Goal: Use online tool/utility: Utilize a website feature to perform a specific function

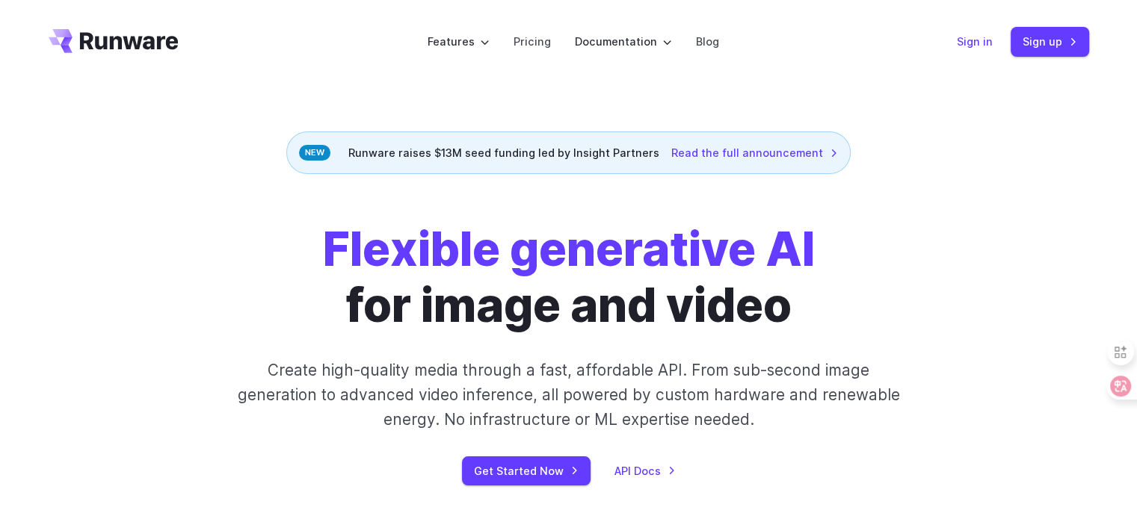
click at [986, 47] on link "Sign in" at bounding box center [974, 41] width 36 height 17
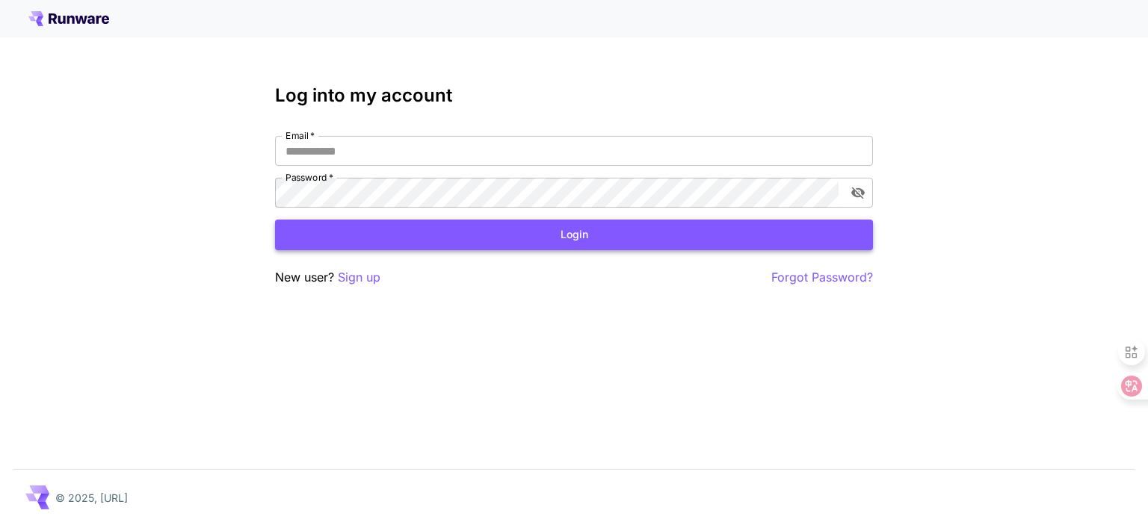
type input "**********"
click at [510, 232] on button "Login" at bounding box center [574, 235] width 598 height 31
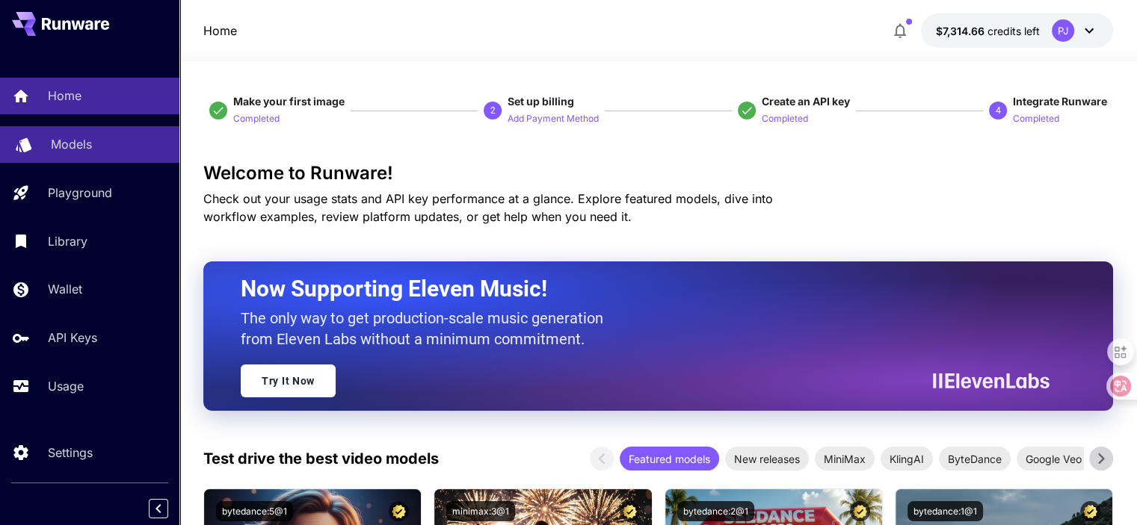
click at [78, 152] on p "Models" at bounding box center [71, 144] width 41 height 18
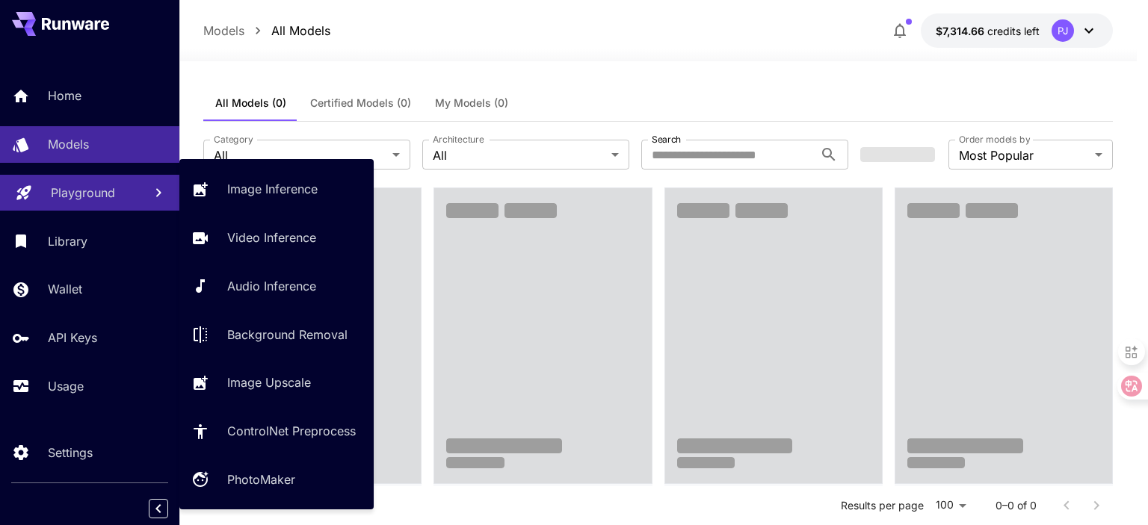
click at [78, 201] on p "Playground" at bounding box center [83, 193] width 64 height 18
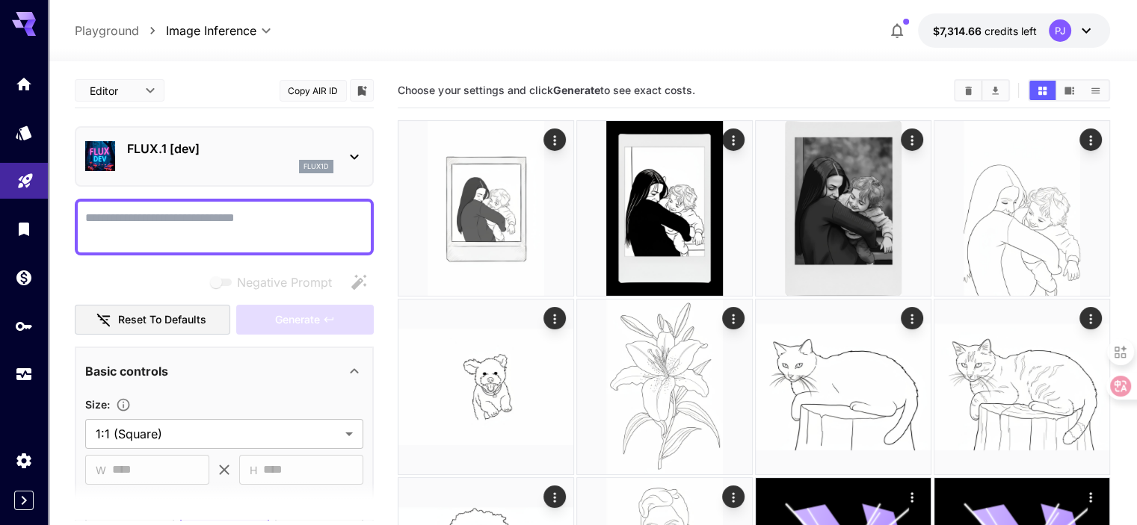
click at [284, 160] on div "flux1d" at bounding box center [230, 166] width 206 height 13
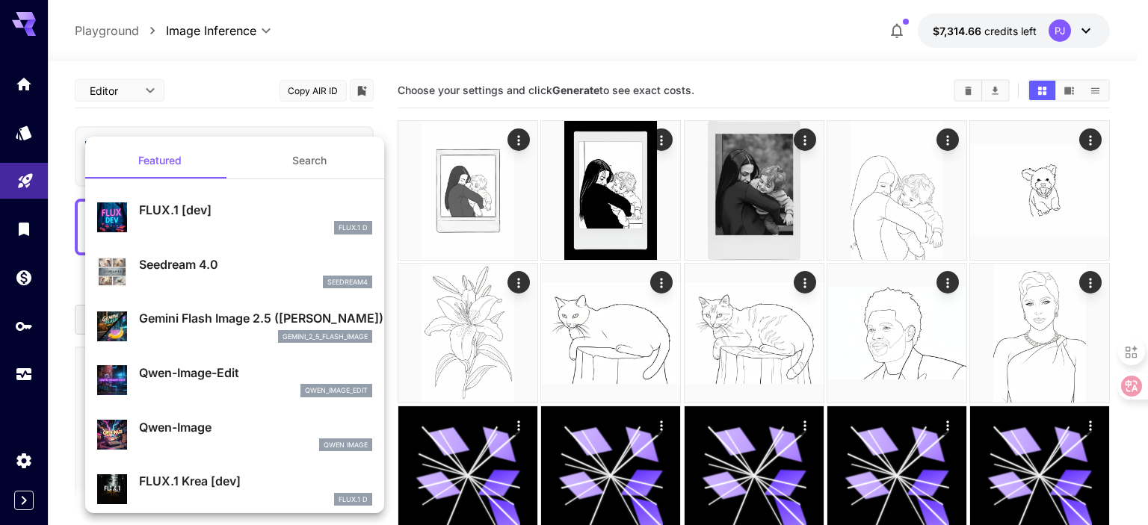
drag, startPoint x: 221, startPoint y: 314, endPoint x: 256, endPoint y: 158, distance: 160.1
click at [221, 315] on p "Gemini Flash Image 2.5 ([PERSON_NAME])" at bounding box center [255, 318] width 233 height 18
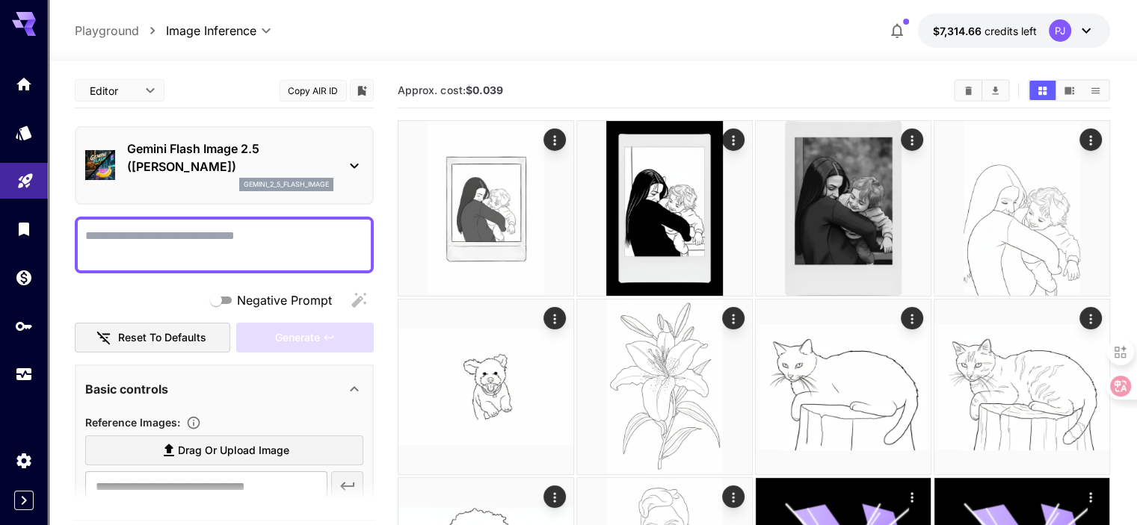
click at [194, 244] on textarea "Negative Prompt" at bounding box center [224, 245] width 278 height 36
click at [269, 223] on div at bounding box center [224, 245] width 299 height 57
click at [271, 241] on textarea "Negative Prompt" at bounding box center [224, 245] width 278 height 36
paste textarea "**********"
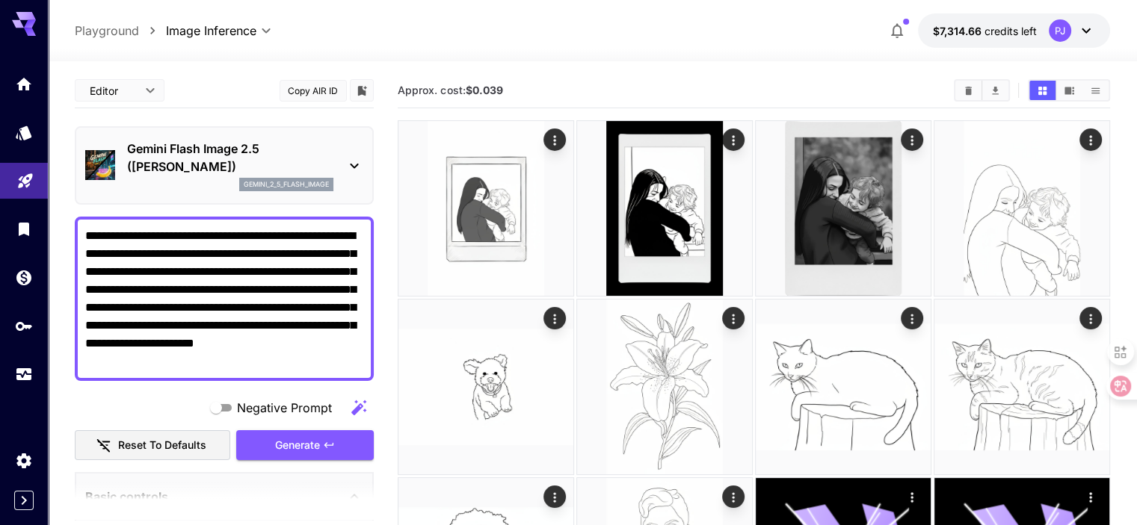
click at [308, 247] on textarea "**********" at bounding box center [224, 298] width 278 height 143
click at [137, 246] on textarea "**********" at bounding box center [224, 298] width 278 height 143
click at [300, 235] on textarea "**********" at bounding box center [224, 298] width 278 height 143
paste textarea "**********"
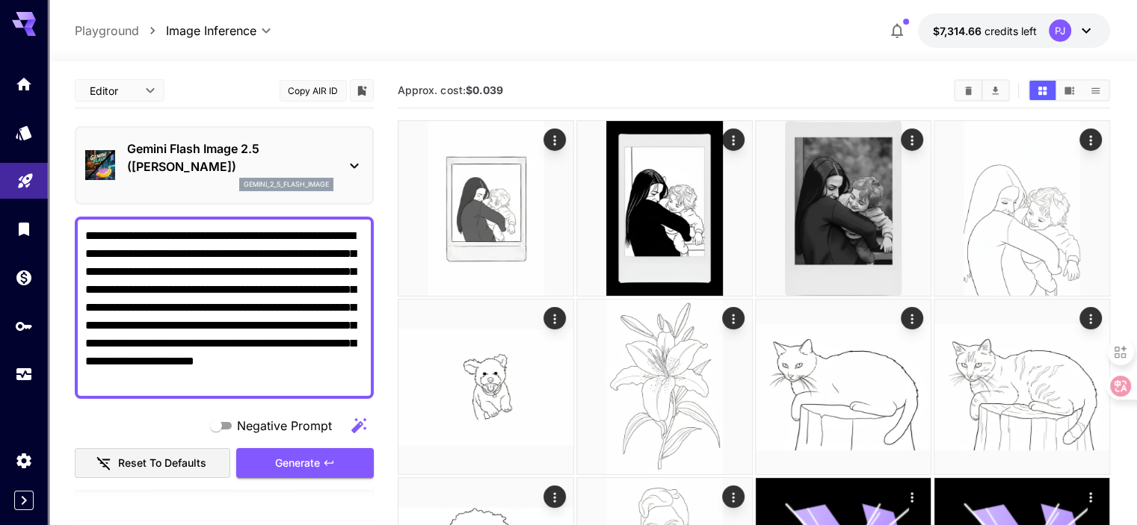
click at [306, 230] on textarea "**********" at bounding box center [224, 307] width 278 height 161
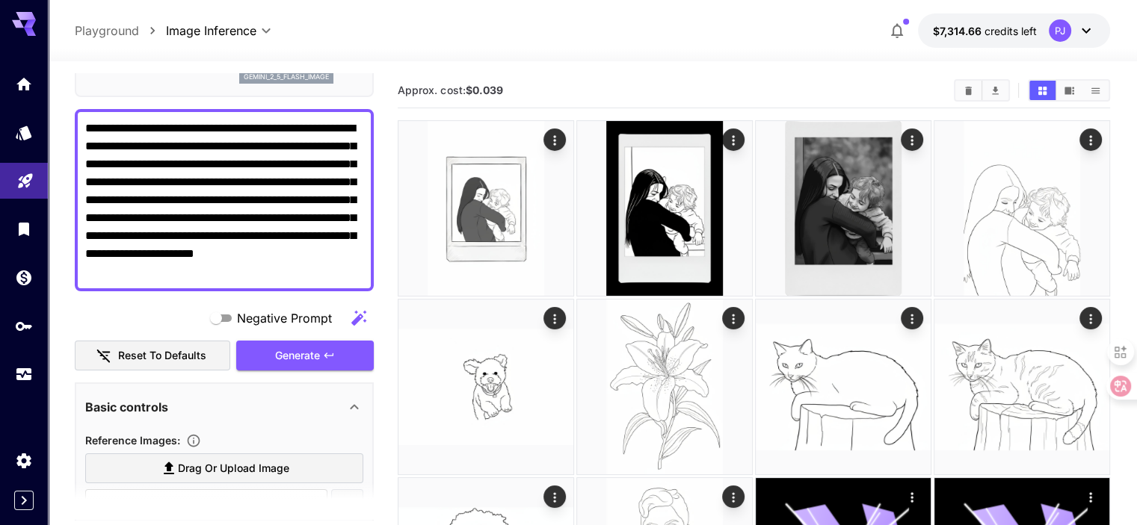
scroll to position [224, 0]
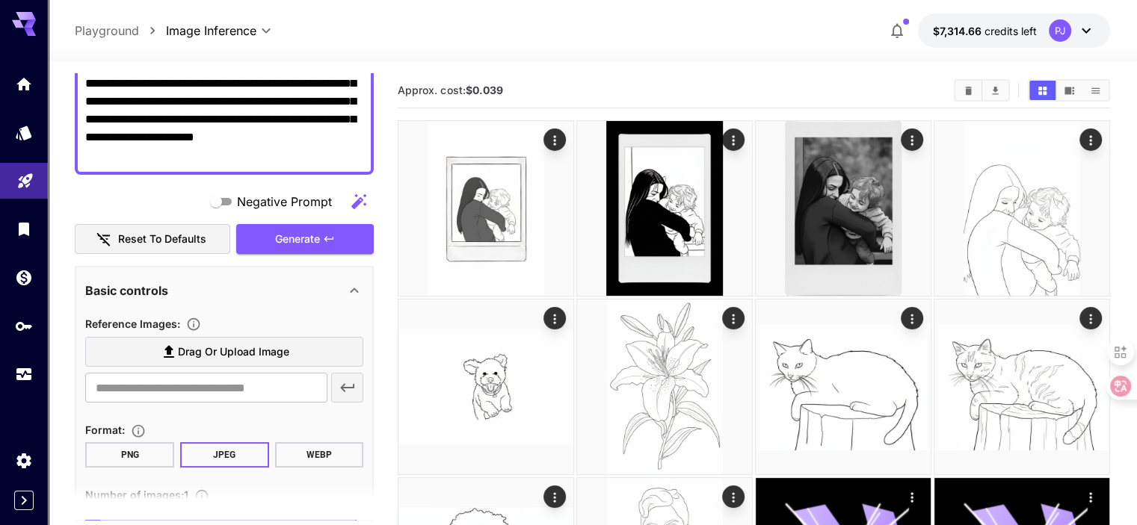
type textarea "**********"
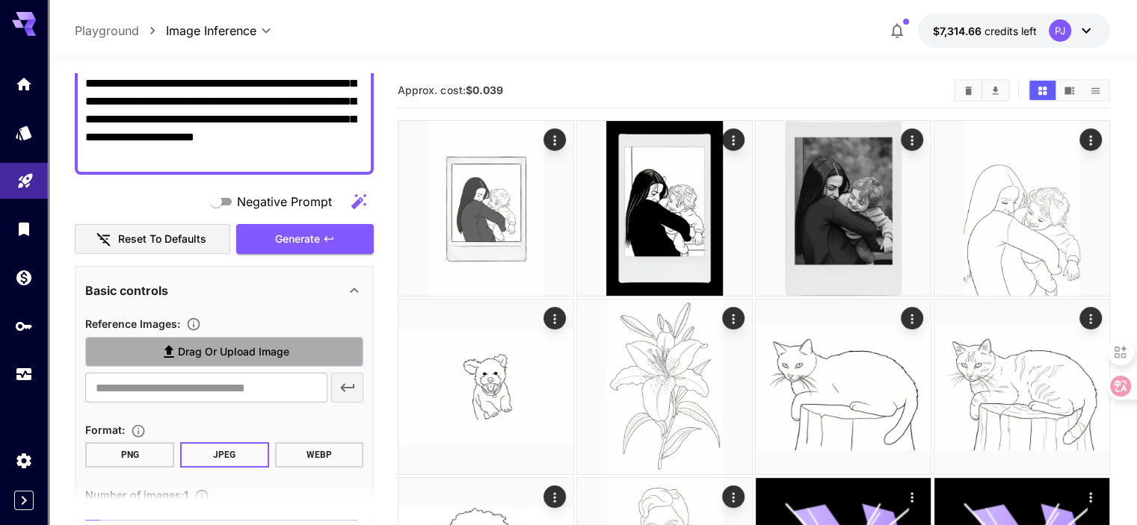
click at [153, 345] on label "Drag or upload image" at bounding box center [224, 352] width 278 height 31
click at [0, 0] on input "Drag or upload image" at bounding box center [0, 0] width 0 height 0
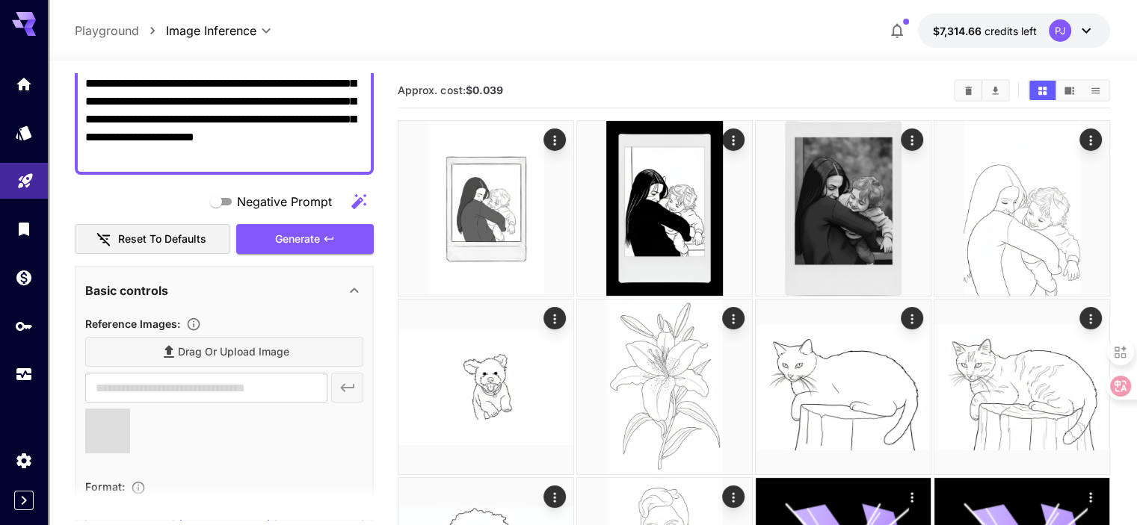
type input "**********"
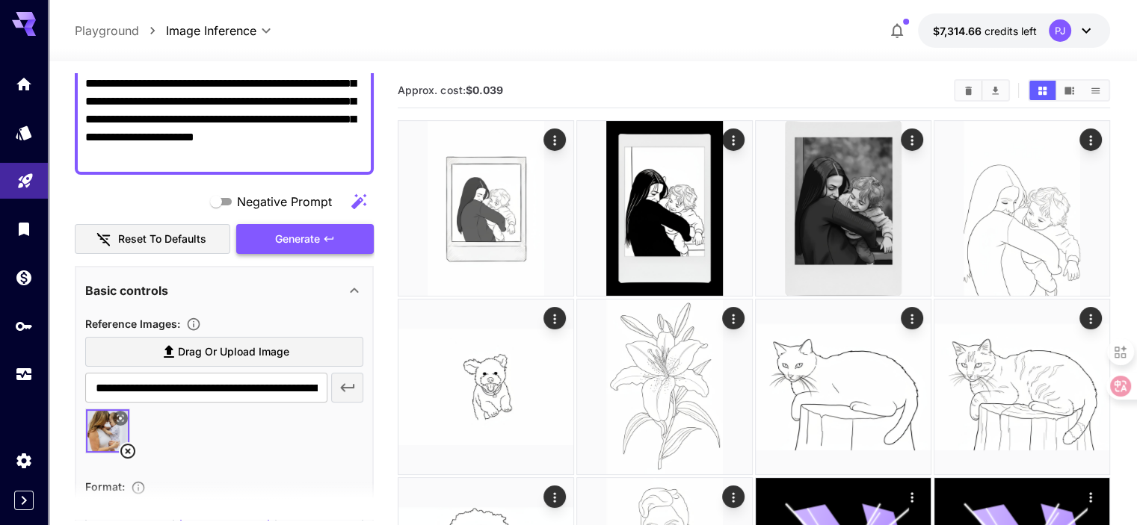
click at [304, 231] on span "Generate" at bounding box center [297, 239] width 45 height 19
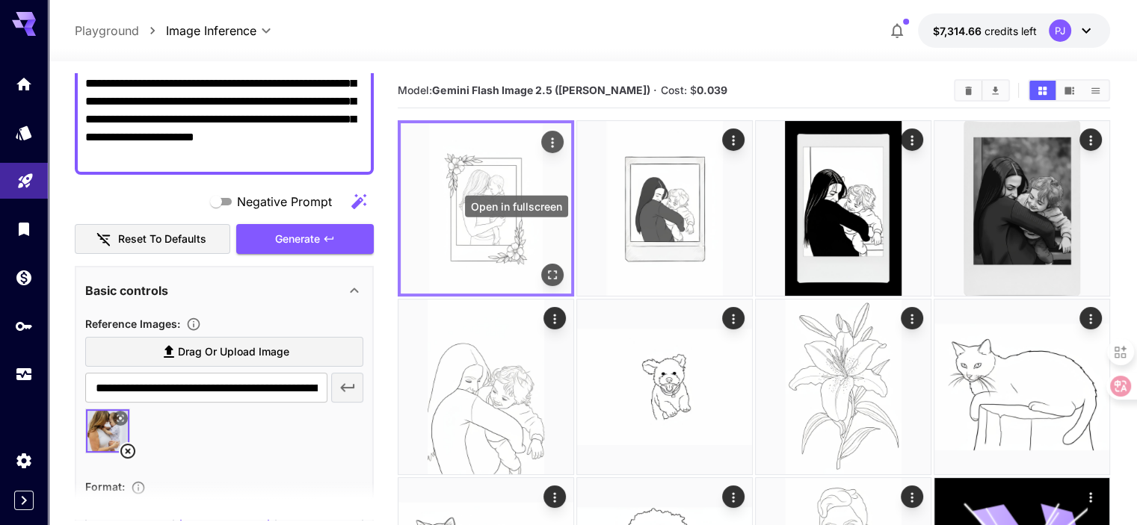
click at [548, 271] on icon "Open in fullscreen" at bounding box center [552, 275] width 9 height 9
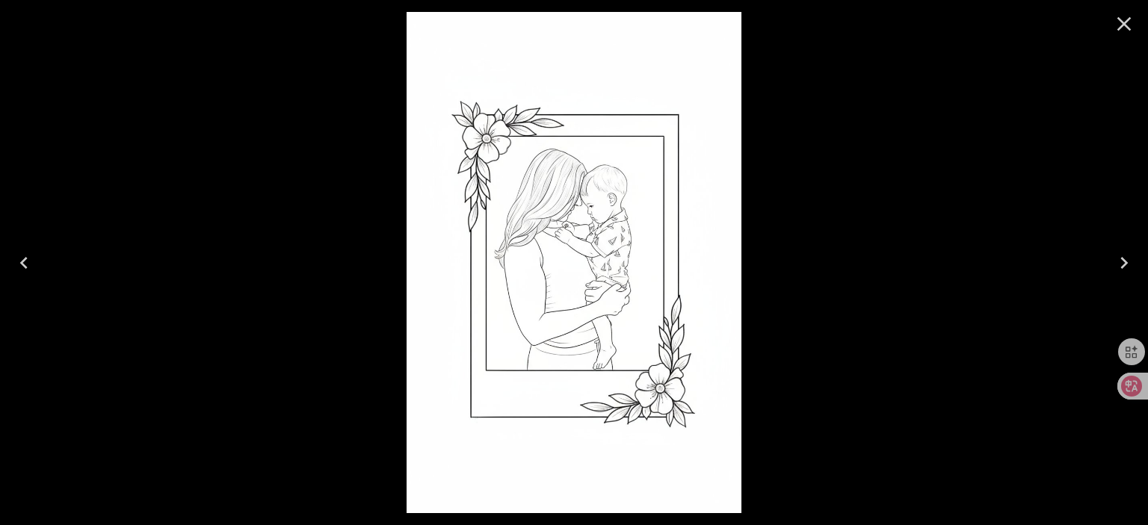
click at [1128, 17] on icon "Close" at bounding box center [1124, 24] width 24 height 24
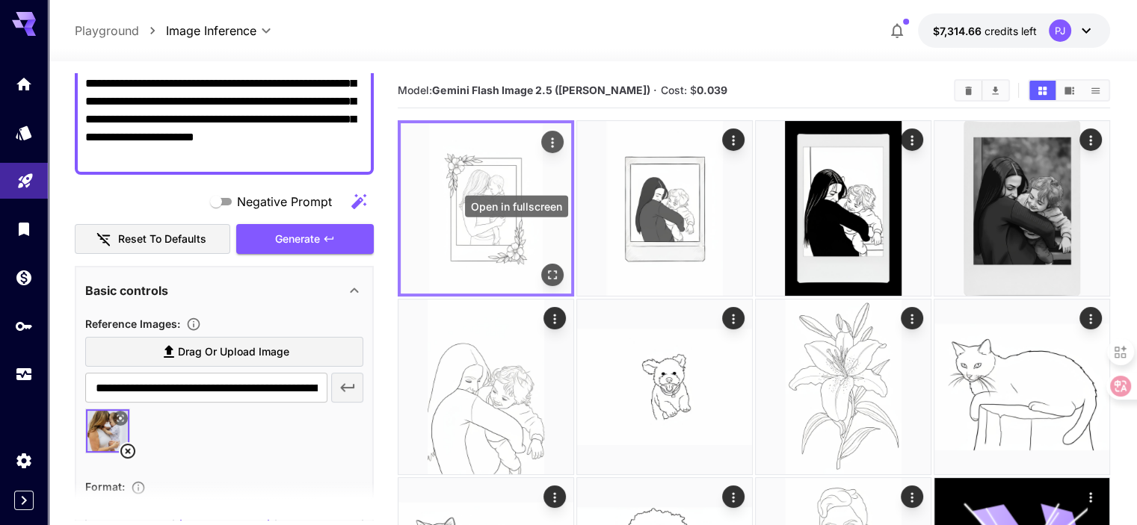
click at [545, 268] on icon "Open in fullscreen" at bounding box center [552, 275] width 15 height 15
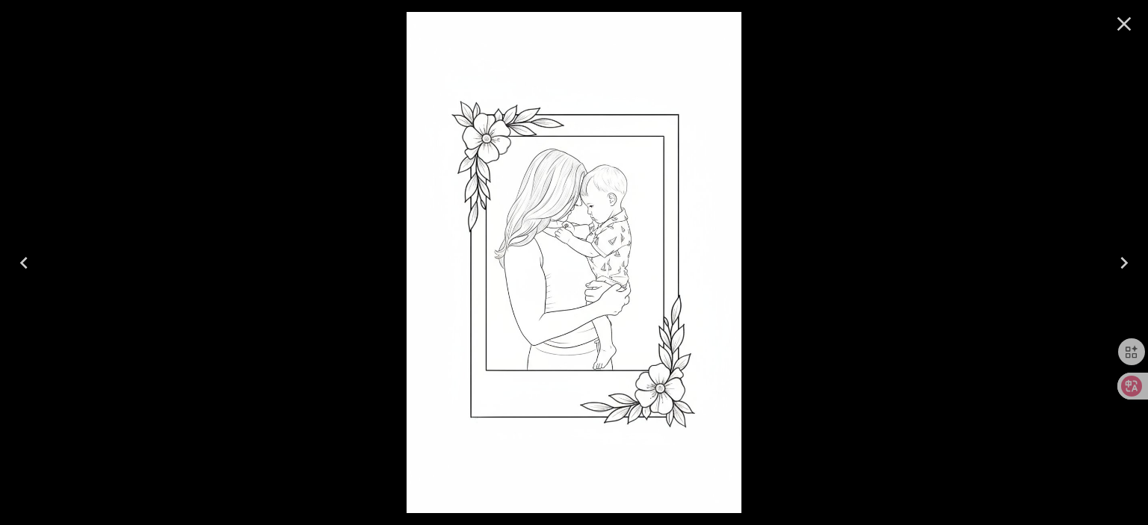
click at [1121, 25] on icon "Close" at bounding box center [1124, 24] width 24 height 24
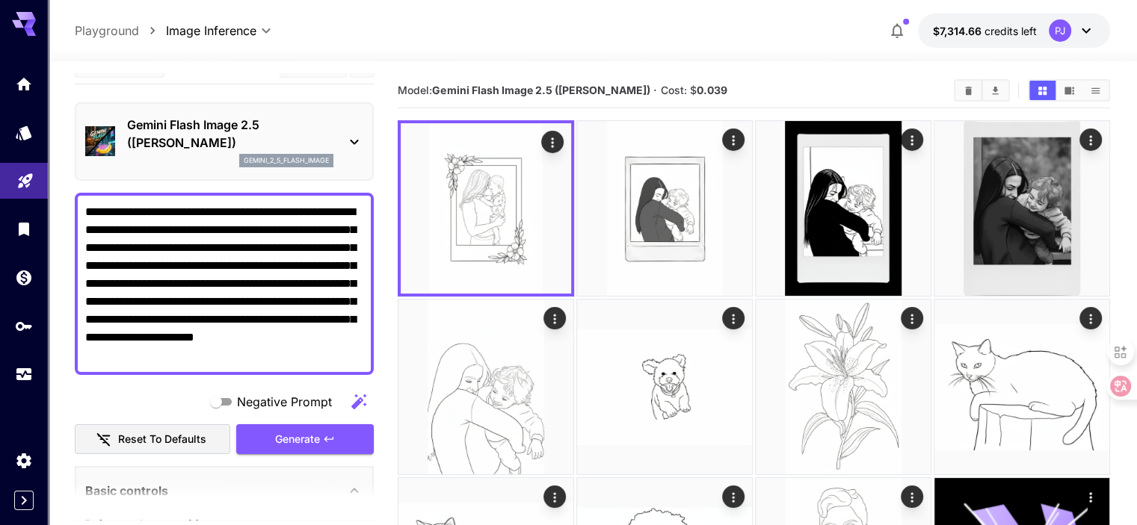
scroll to position [0, 0]
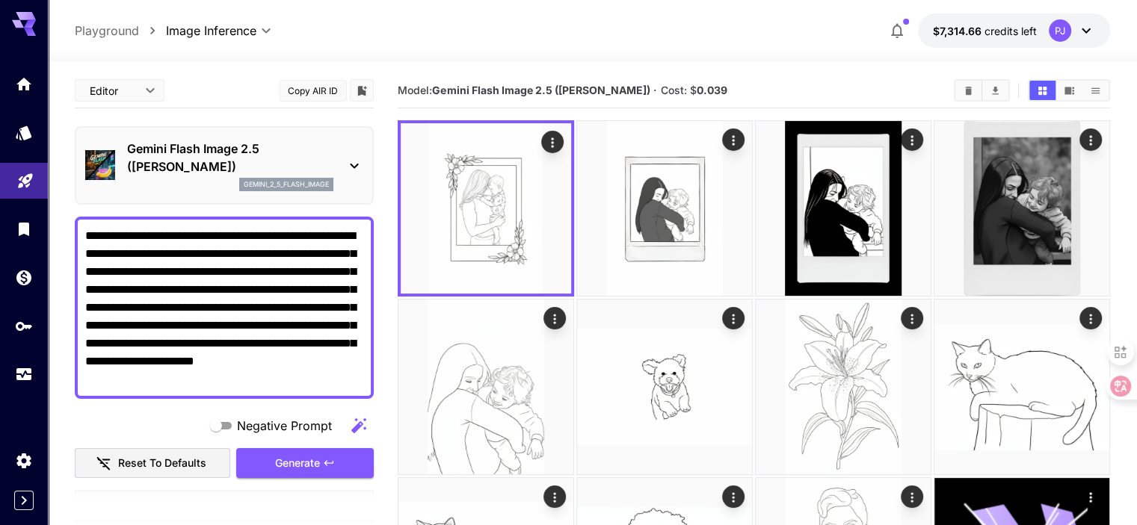
drag, startPoint x: 259, startPoint y: 385, endPoint x: 87, endPoint y: 226, distance: 233.2
click at [87, 227] on textarea "**********" at bounding box center [224, 307] width 278 height 161
click at [545, 268] on icon "Open in fullscreen" at bounding box center [552, 275] width 15 height 15
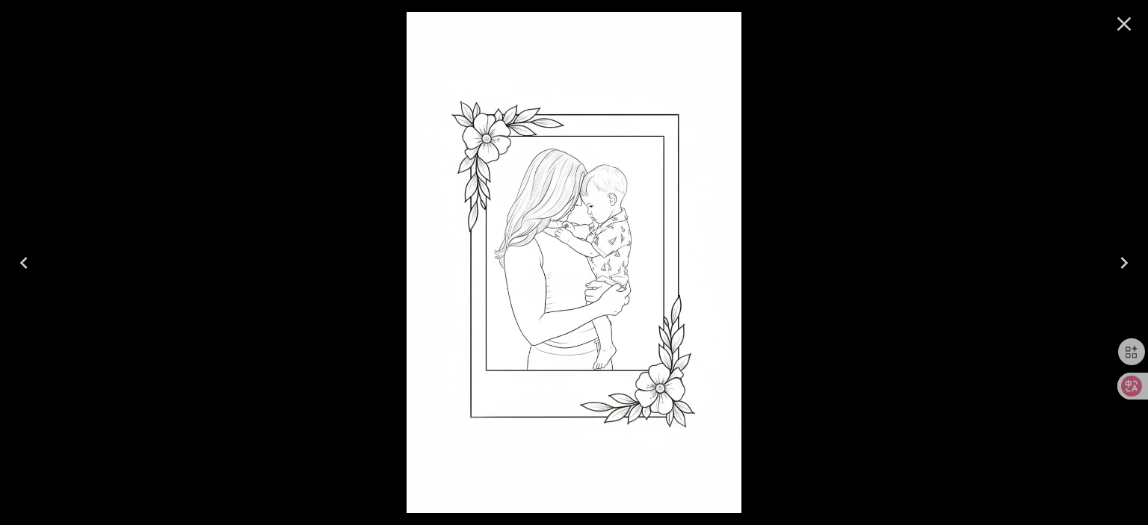
click at [1117, 27] on icon "Close" at bounding box center [1124, 24] width 24 height 24
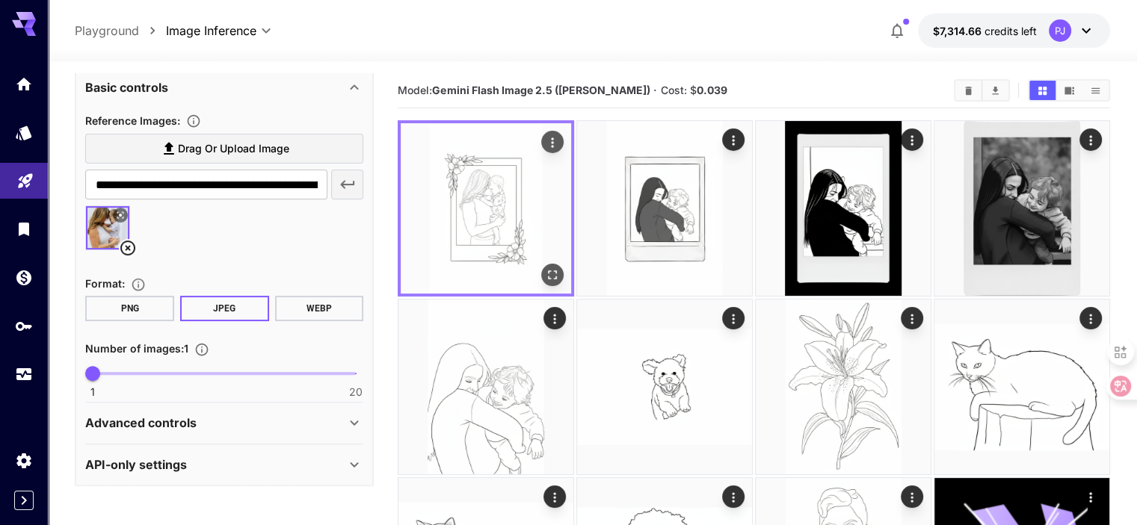
click at [545, 143] on icon "Actions" at bounding box center [552, 142] width 15 height 15
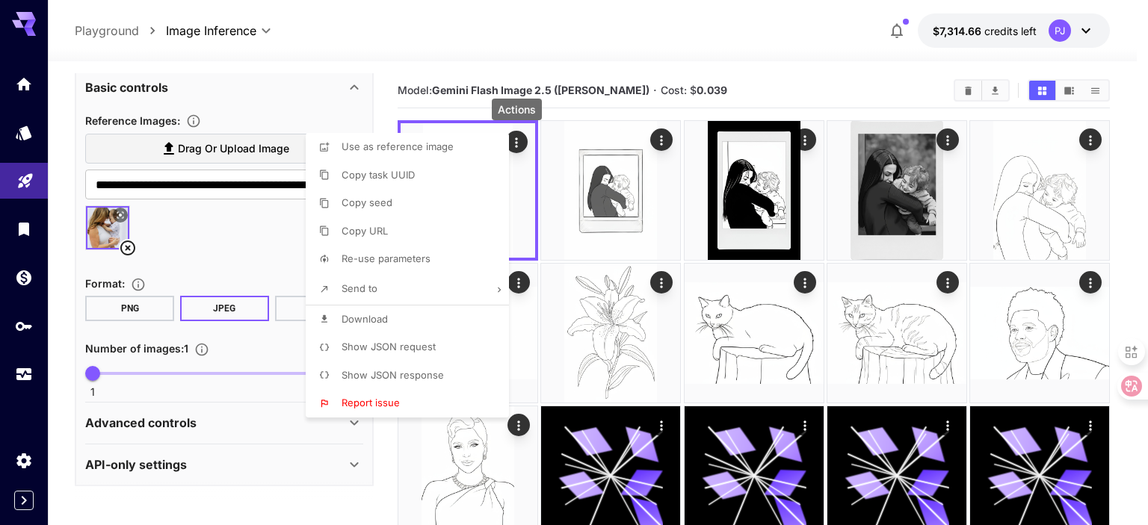
click at [350, 312] on p "Download" at bounding box center [364, 319] width 46 height 15
click at [230, 240] on div at bounding box center [574, 262] width 1148 height 525
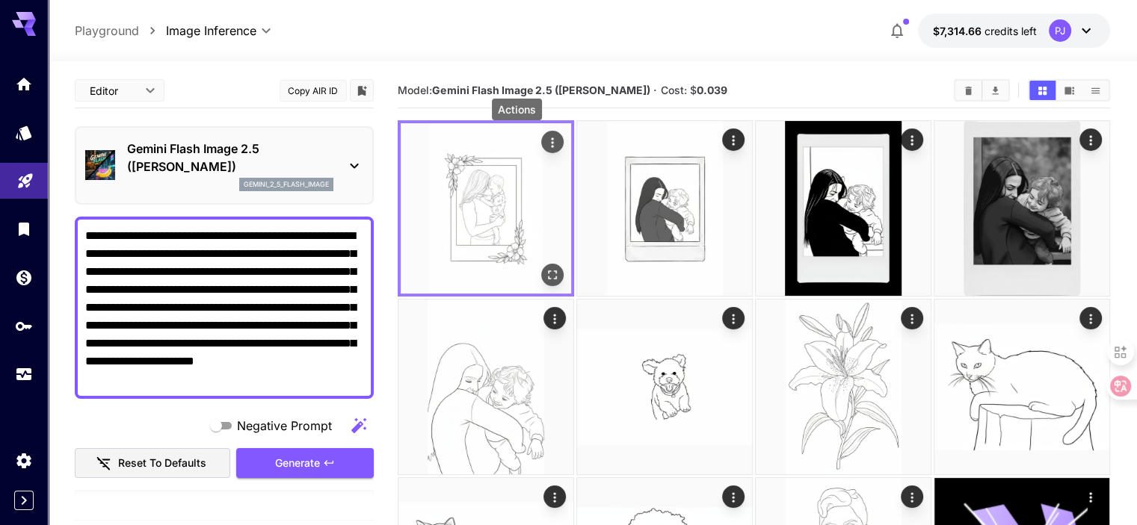
click at [545, 140] on icon "Actions" at bounding box center [552, 142] width 15 height 15
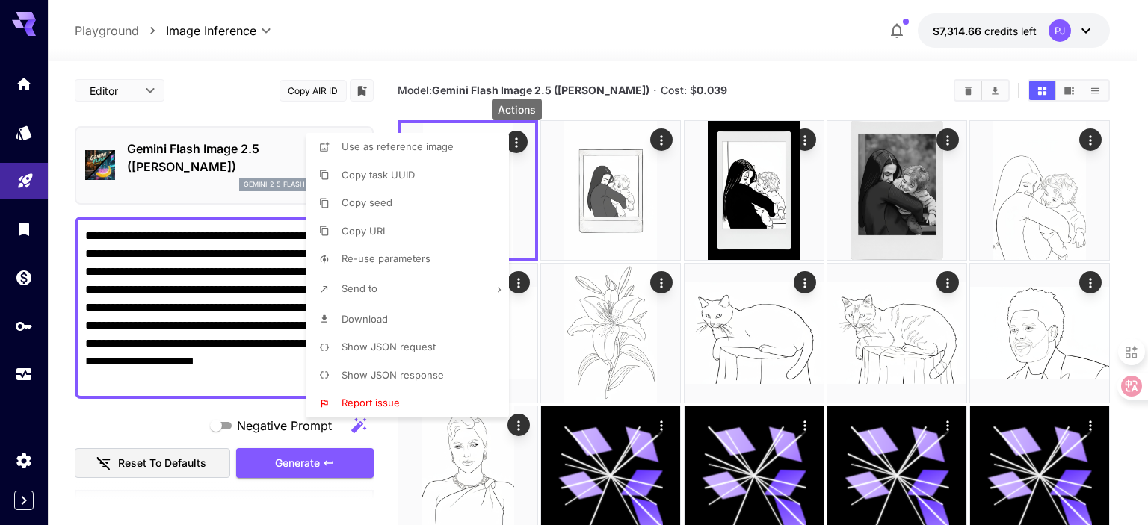
click at [355, 321] on span "Download" at bounding box center [364, 319] width 46 height 12
click at [145, 328] on div at bounding box center [574, 262] width 1148 height 525
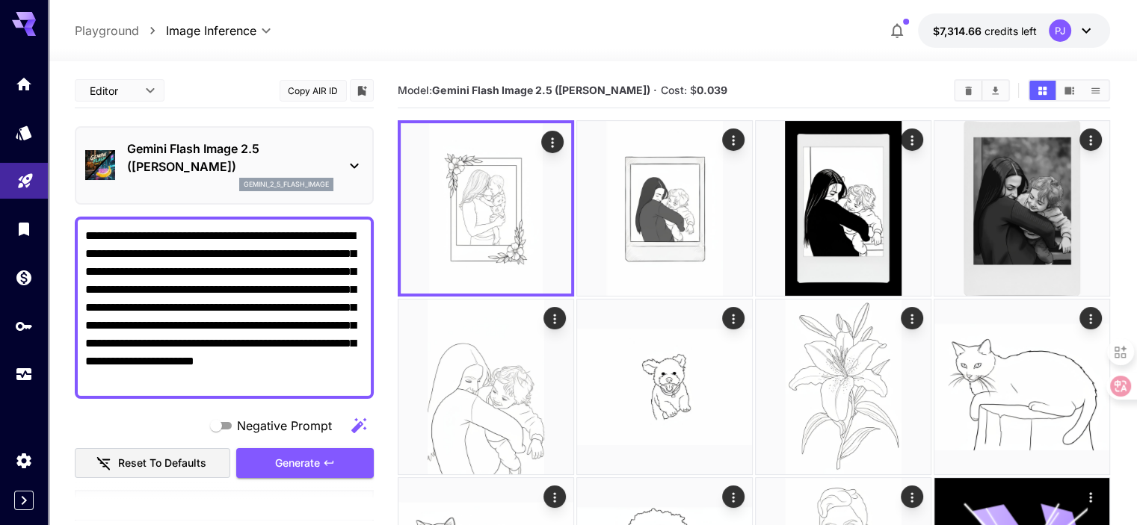
scroll to position [224, 0]
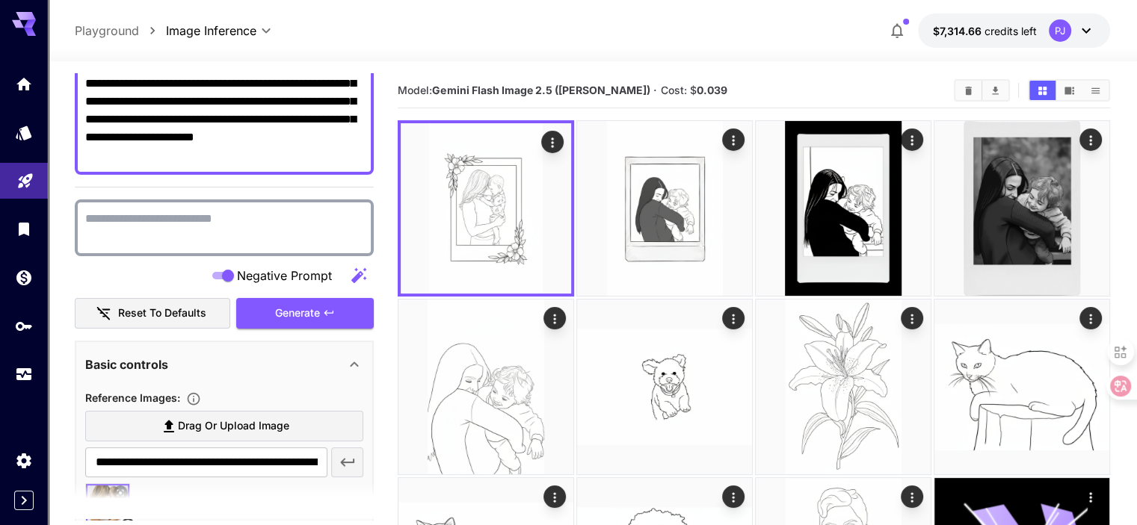
click at [225, 225] on textarea "Negative Prompt" at bounding box center [224, 228] width 278 height 36
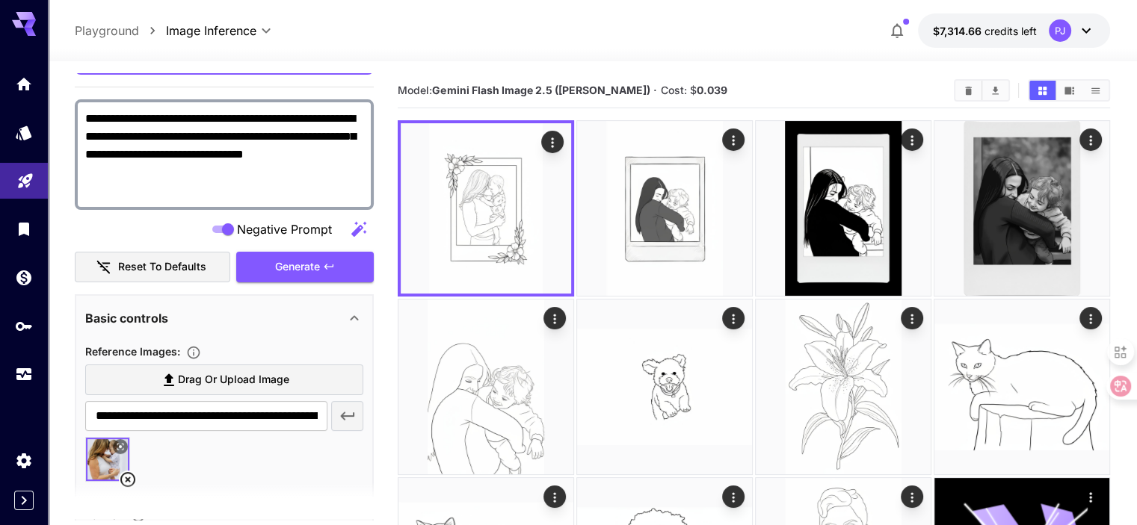
scroll to position [448, 0]
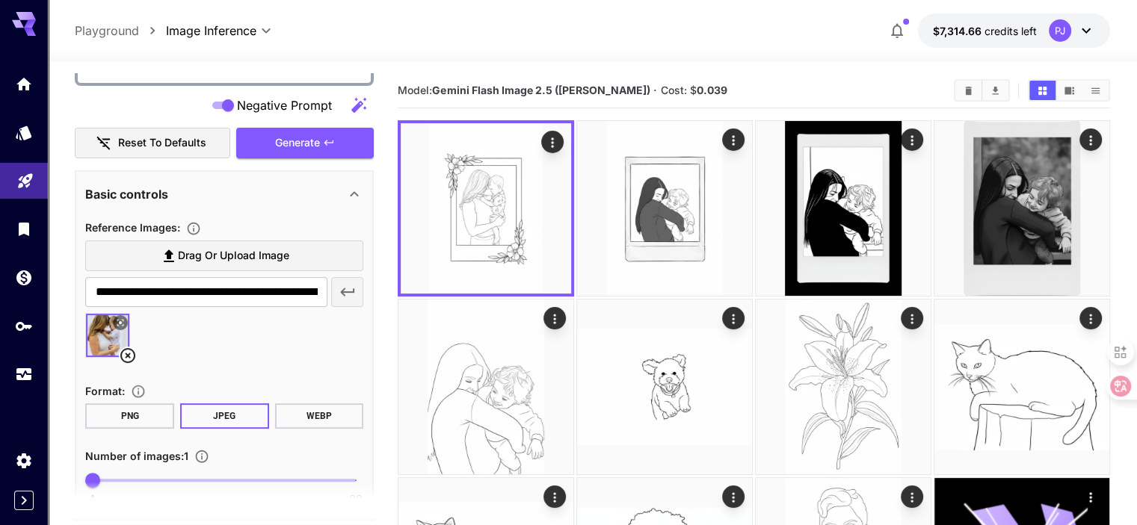
type textarea "**********"
click at [123, 354] on icon at bounding box center [128, 356] width 18 height 18
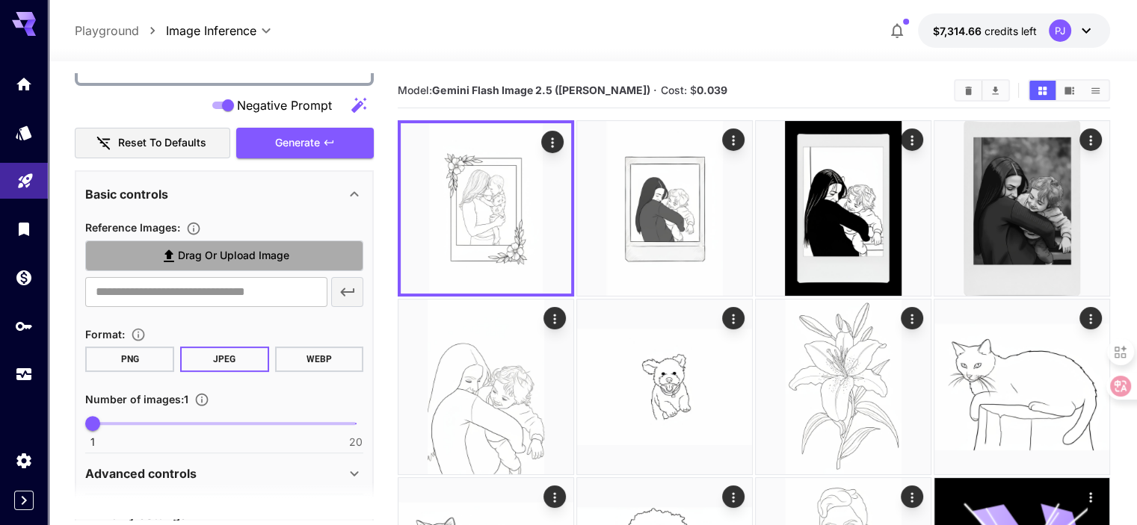
click at [224, 265] on label "Drag or upload image" at bounding box center [224, 256] width 278 height 31
click at [0, 0] on input "Drag or upload image" at bounding box center [0, 0] width 0 height 0
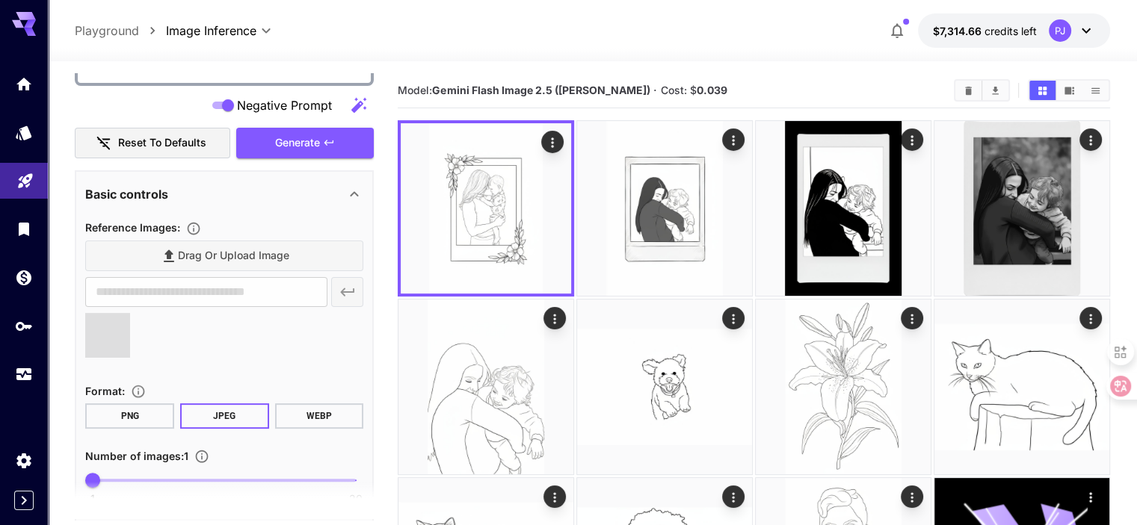
type input "**********"
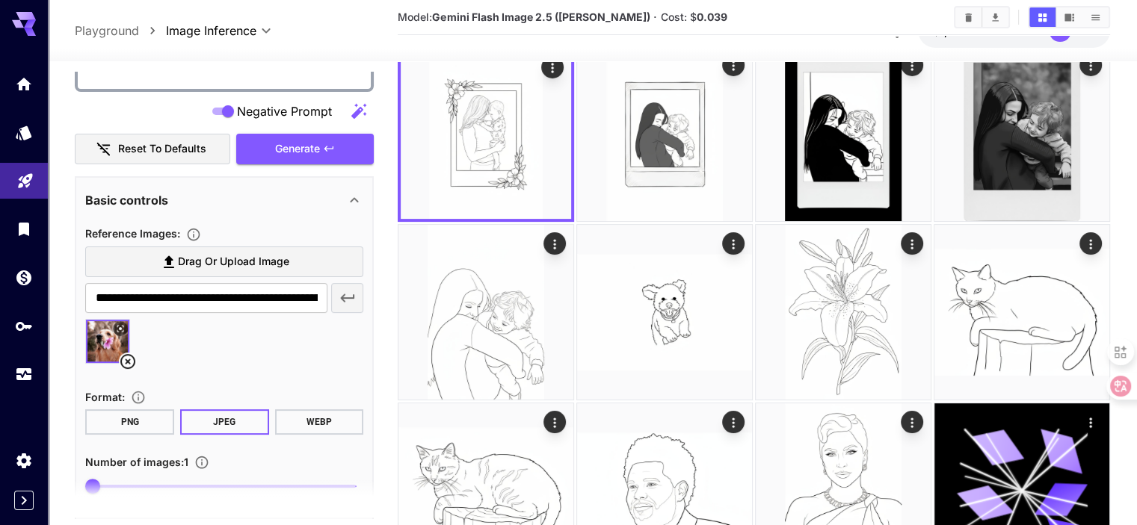
scroll to position [332, 0]
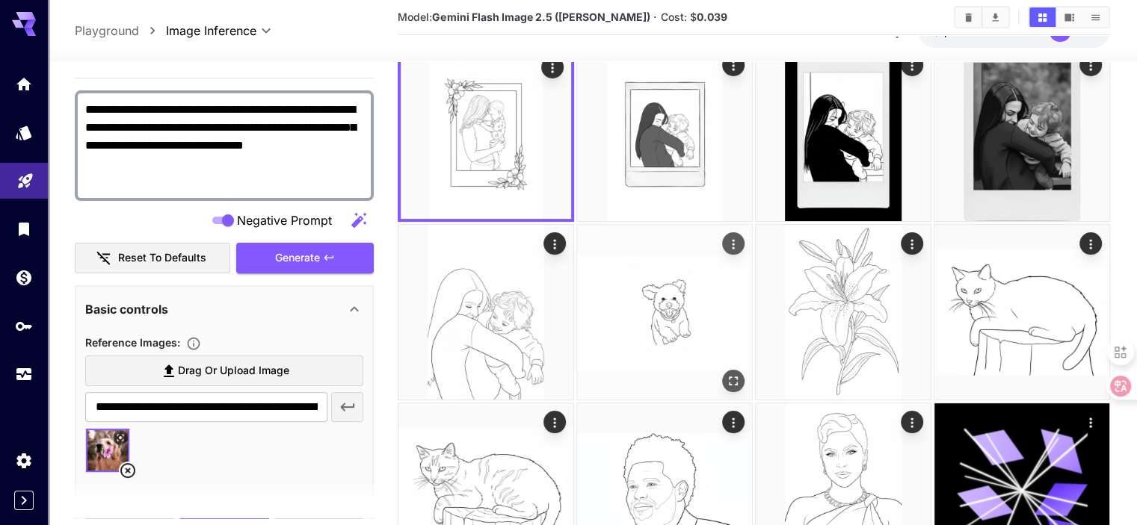
drag, startPoint x: 280, startPoint y: 255, endPoint x: 616, endPoint y: 226, distance: 337.5
click at [281, 255] on span "Generate" at bounding box center [297, 258] width 45 height 19
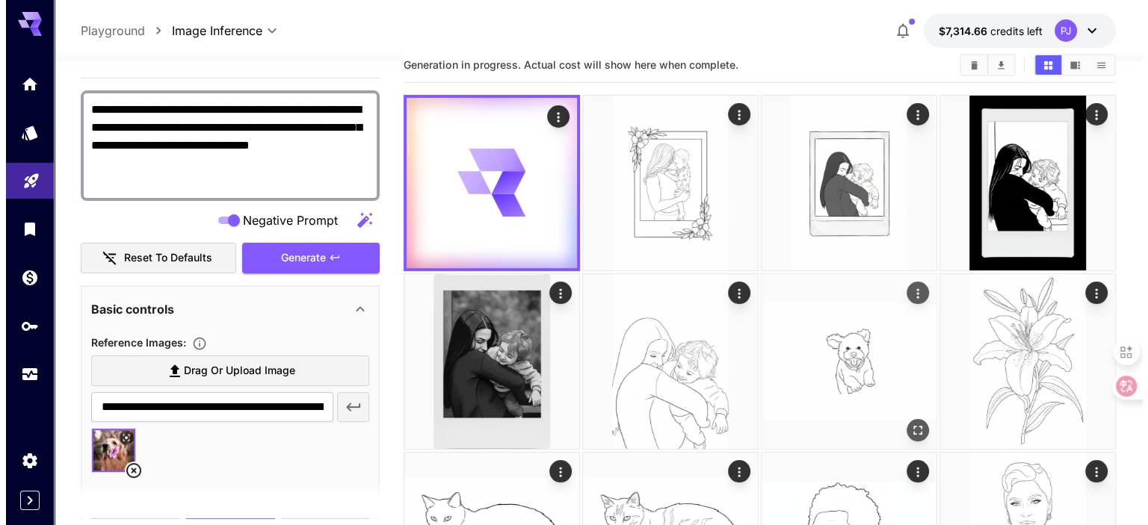
scroll to position [0, 0]
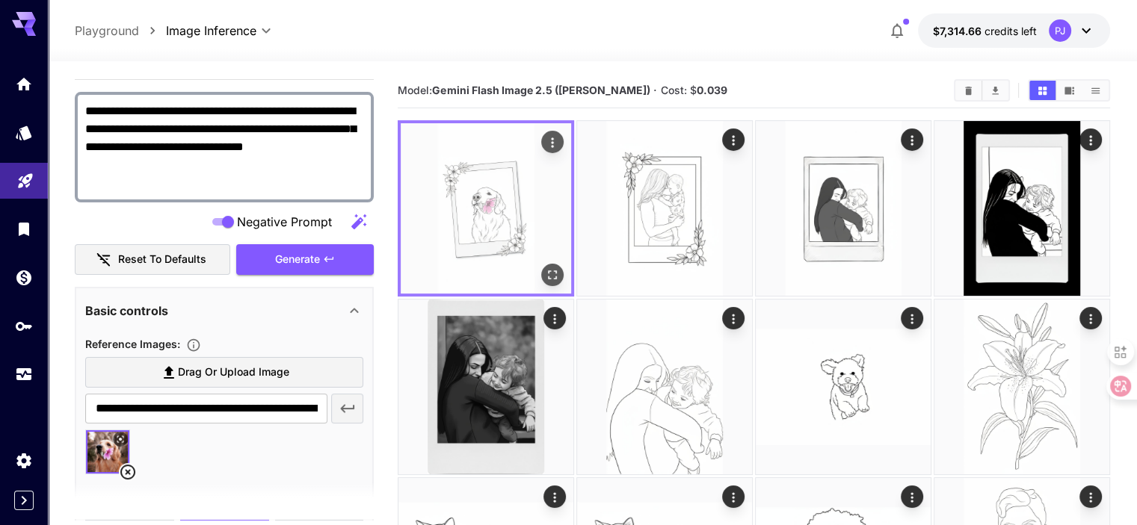
click at [545, 268] on icon "Open in fullscreen" at bounding box center [552, 275] width 15 height 15
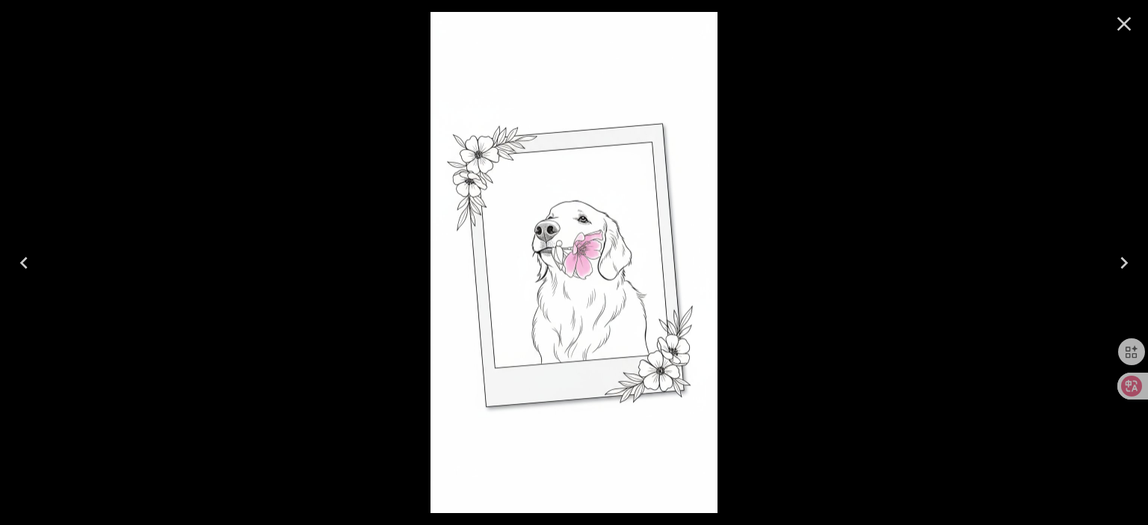
scroll to position [332, 0]
drag, startPoint x: 1135, startPoint y: 22, endPoint x: 1128, endPoint y: 20, distance: 7.6
click at [1135, 22] on icon "Close" at bounding box center [1124, 24] width 24 height 24
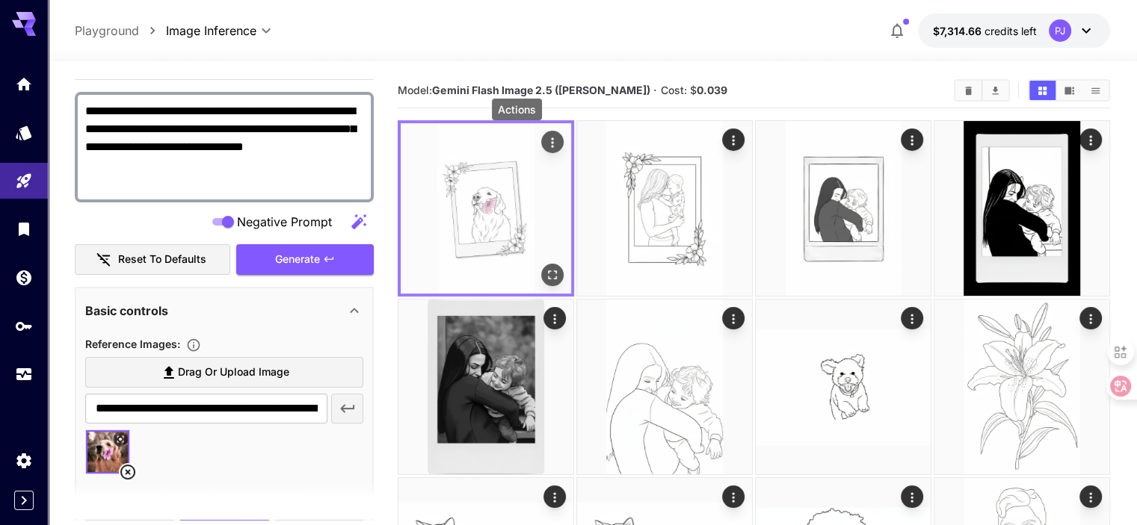
click at [545, 149] on icon "Actions" at bounding box center [552, 142] width 15 height 15
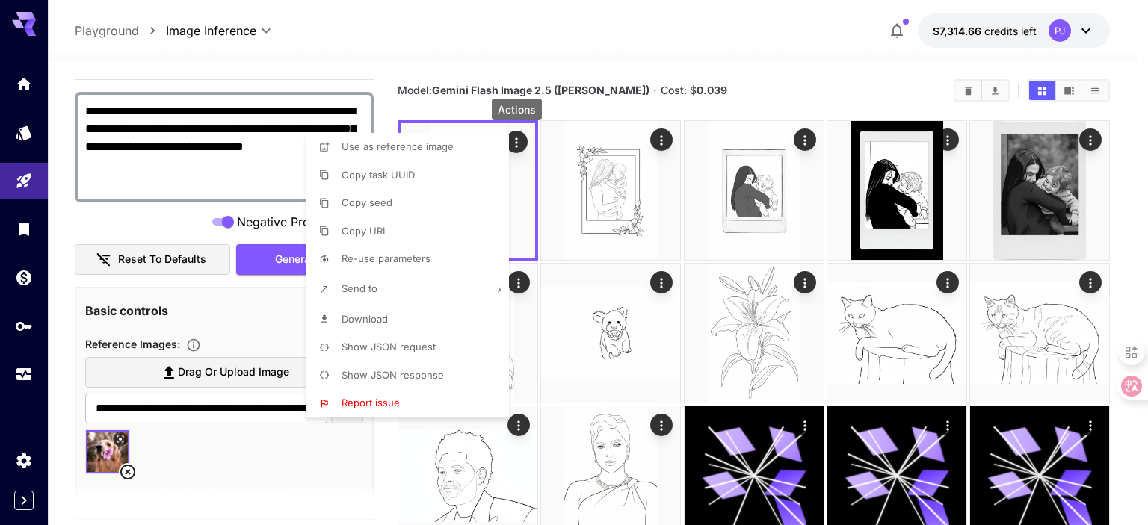
click at [630, 110] on div at bounding box center [574, 262] width 1148 height 525
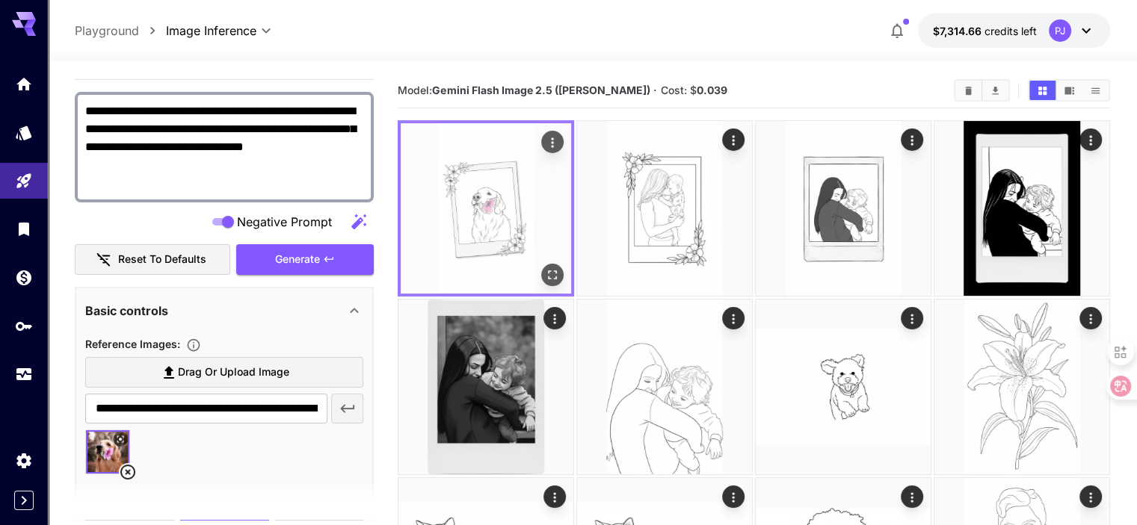
click at [541, 137] on div "Actions" at bounding box center [552, 142] width 22 height 22
click at [545, 268] on icon "Open in fullscreen" at bounding box center [552, 275] width 15 height 15
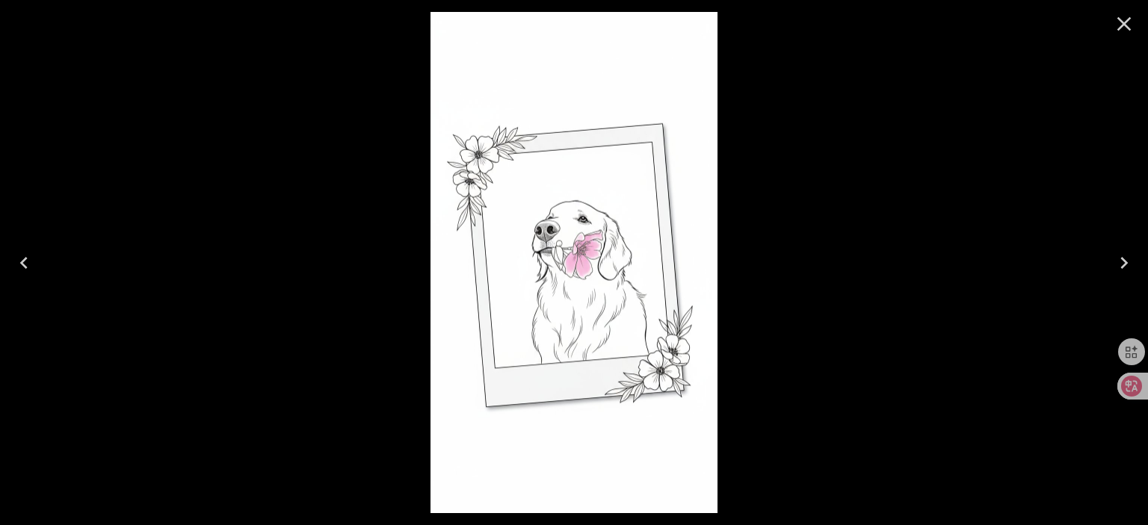
click at [1116, 27] on icon "Close" at bounding box center [1124, 24] width 24 height 24
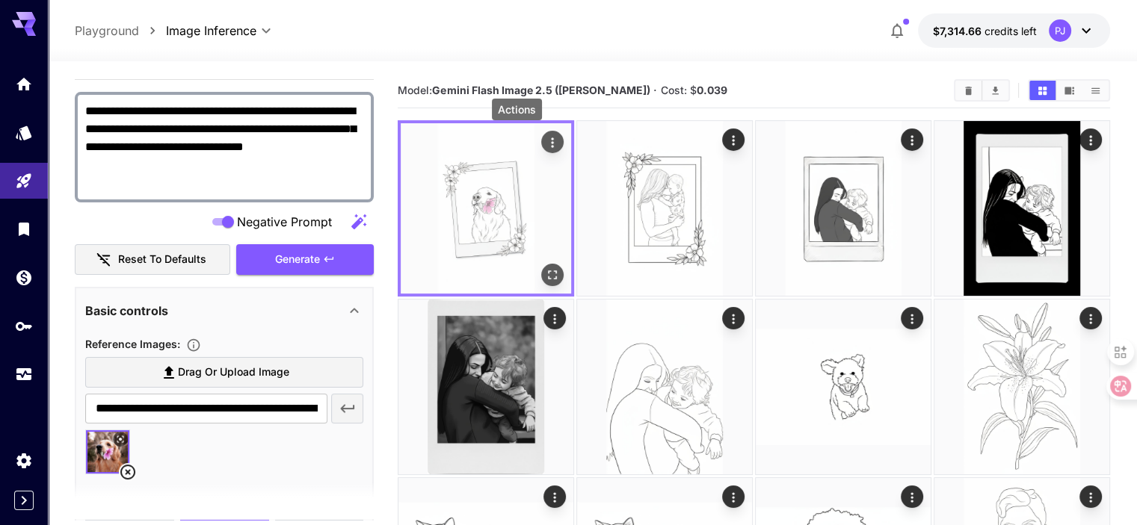
click at [551, 143] on icon "Actions" at bounding box center [552, 142] width 2 height 10
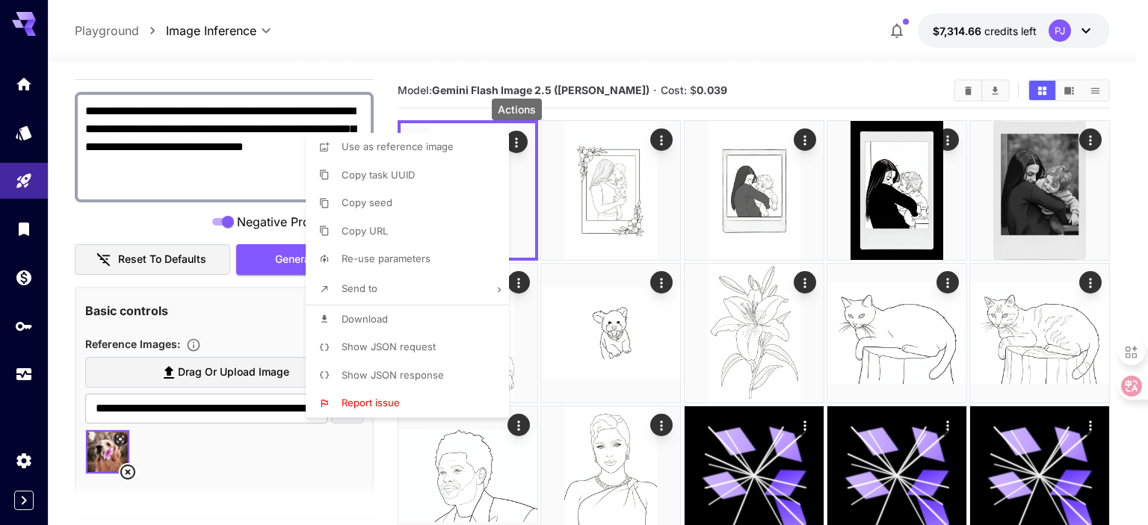
click at [395, 307] on li "Download" at bounding box center [412, 320] width 212 height 28
click at [149, 220] on div at bounding box center [574, 262] width 1148 height 525
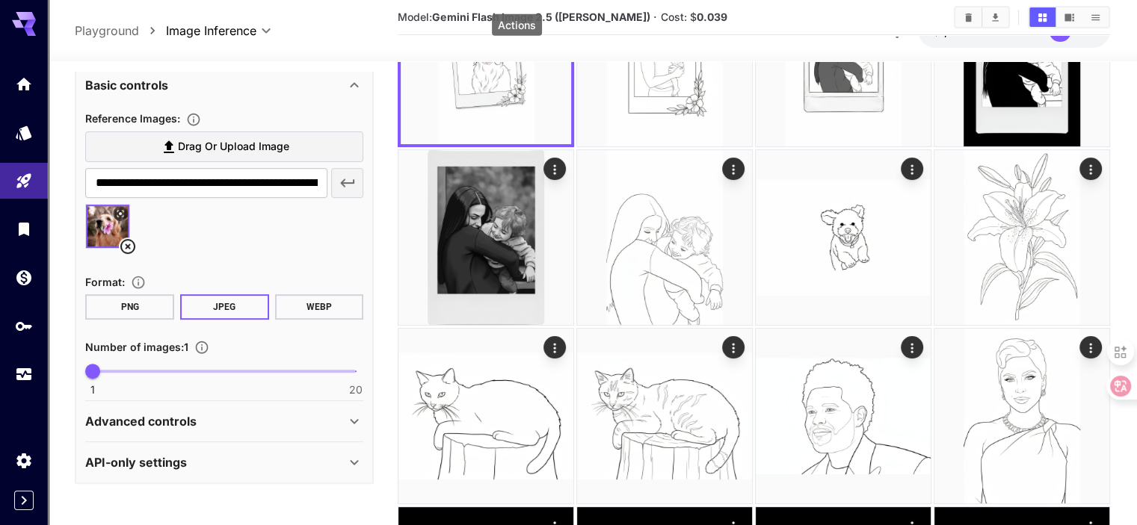
scroll to position [556, 0]
click at [268, 414] on div "Advanced controls" at bounding box center [215, 421] width 260 height 18
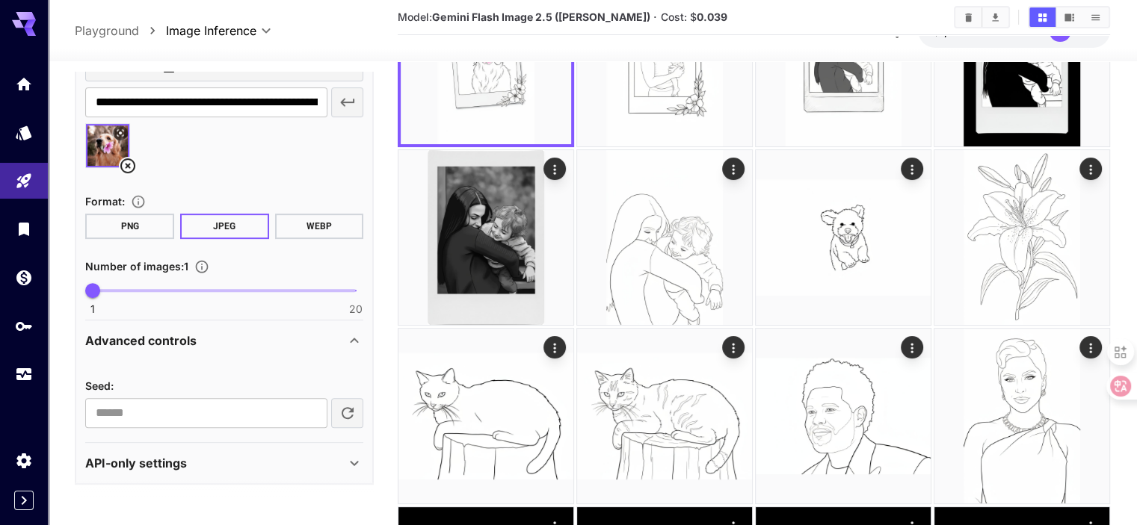
scroll to position [637, 0]
click at [249, 454] on div "API-only settings" at bounding box center [215, 463] width 260 height 18
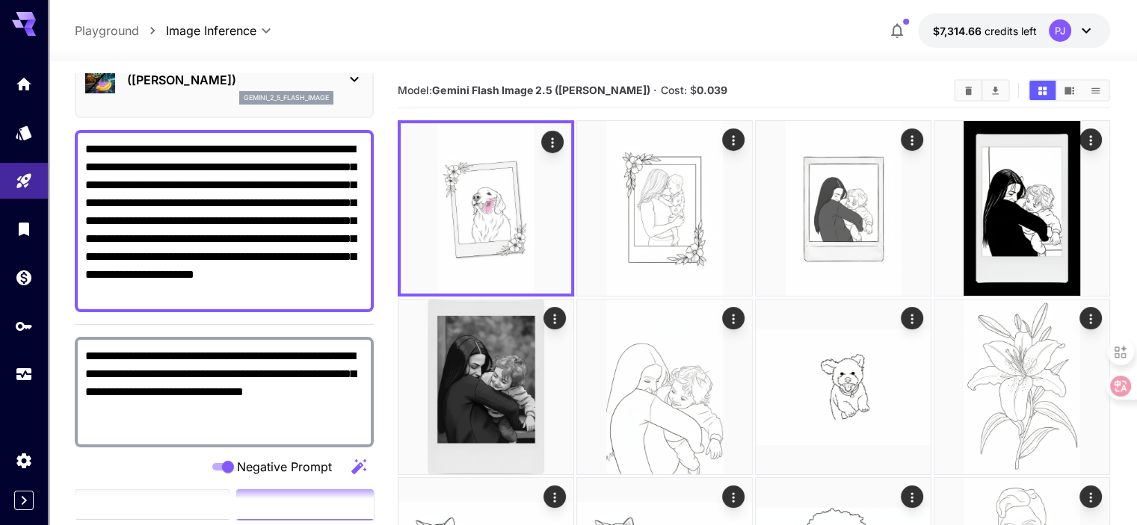
scroll to position [149, 0]
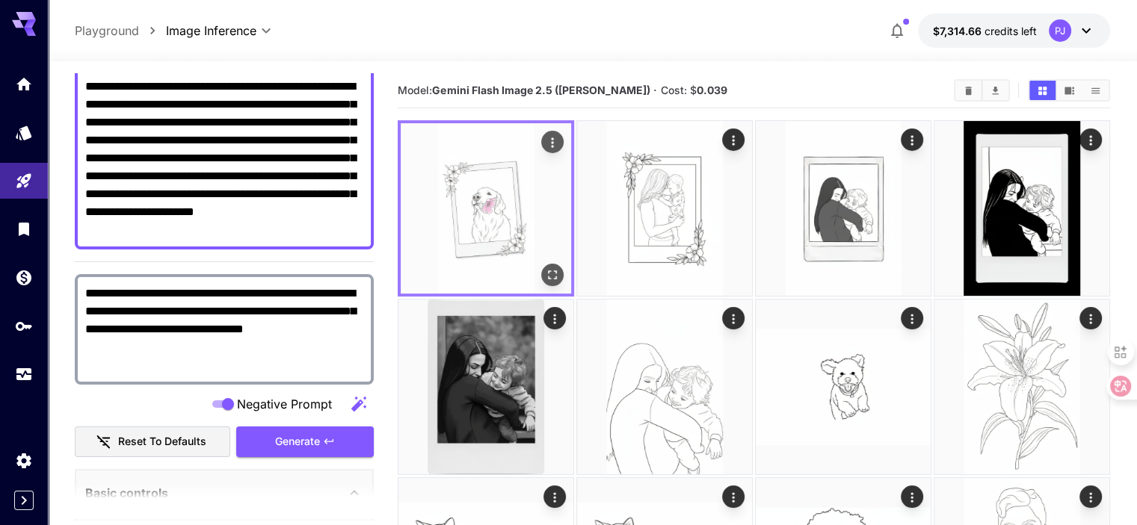
click at [545, 268] on icon "Open in fullscreen" at bounding box center [552, 275] width 15 height 15
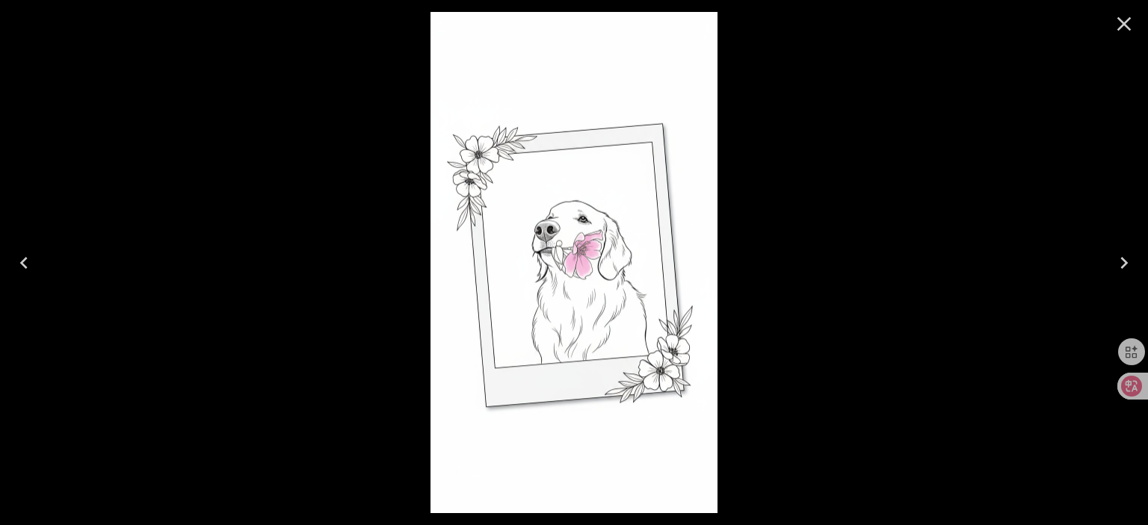
click at [1125, 10] on button "Close" at bounding box center [1124, 24] width 36 height 36
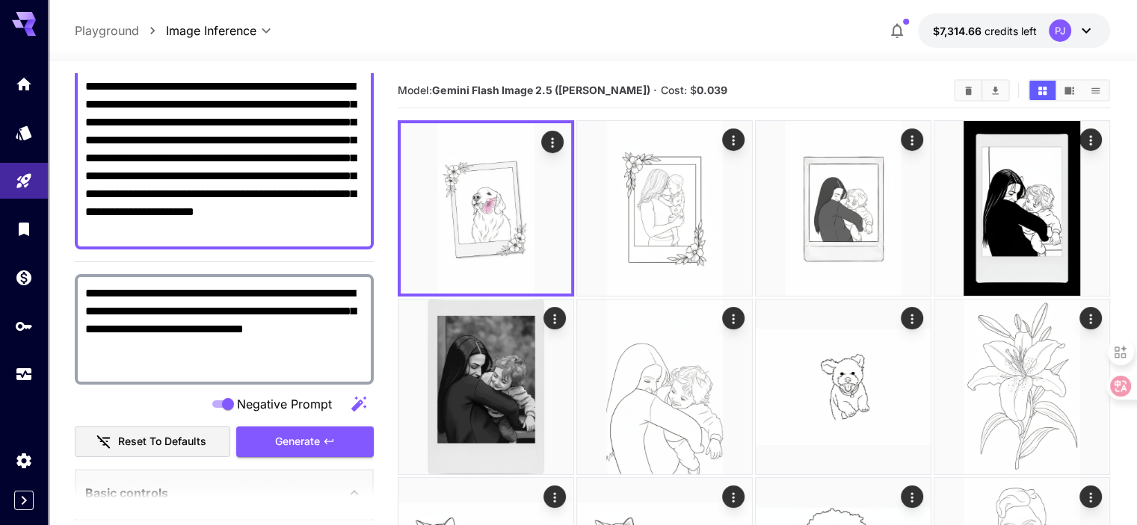
drag, startPoint x: 149, startPoint y: 348, endPoint x: 87, endPoint y: 294, distance: 82.1
click at [87, 294] on textarea "**********" at bounding box center [224, 330] width 278 height 90
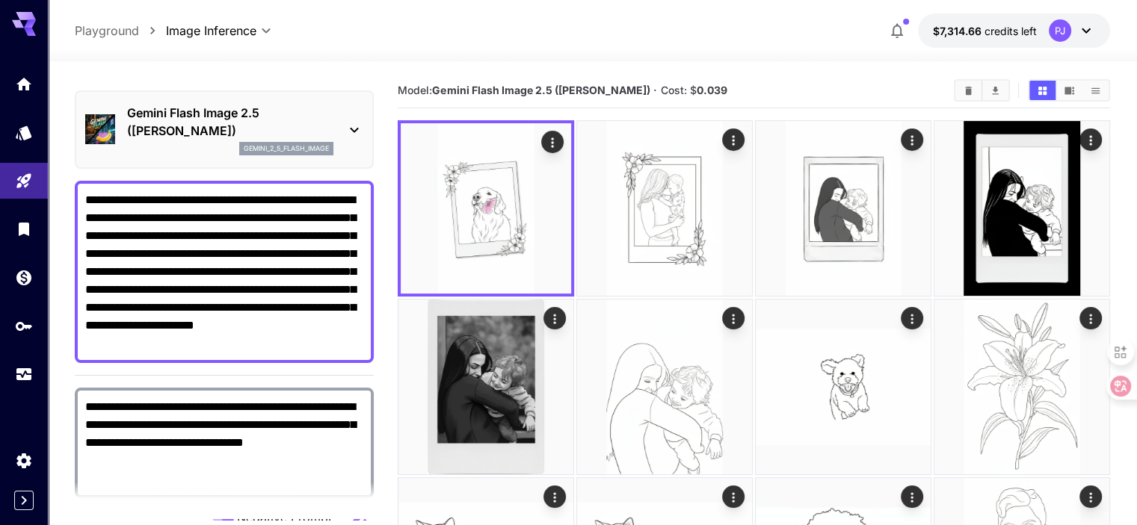
scroll to position [0, 0]
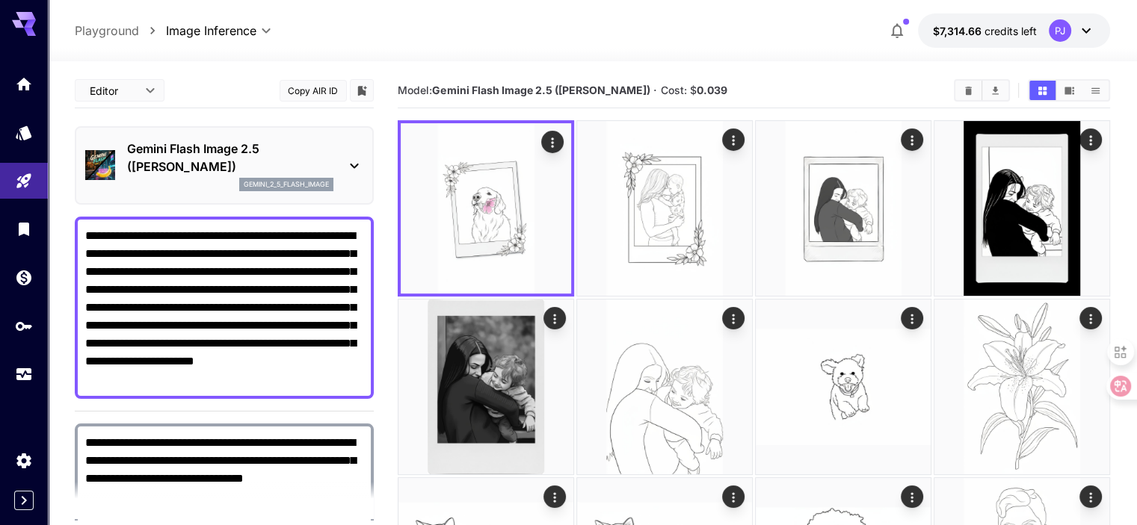
click at [358, 165] on icon at bounding box center [354, 166] width 18 height 18
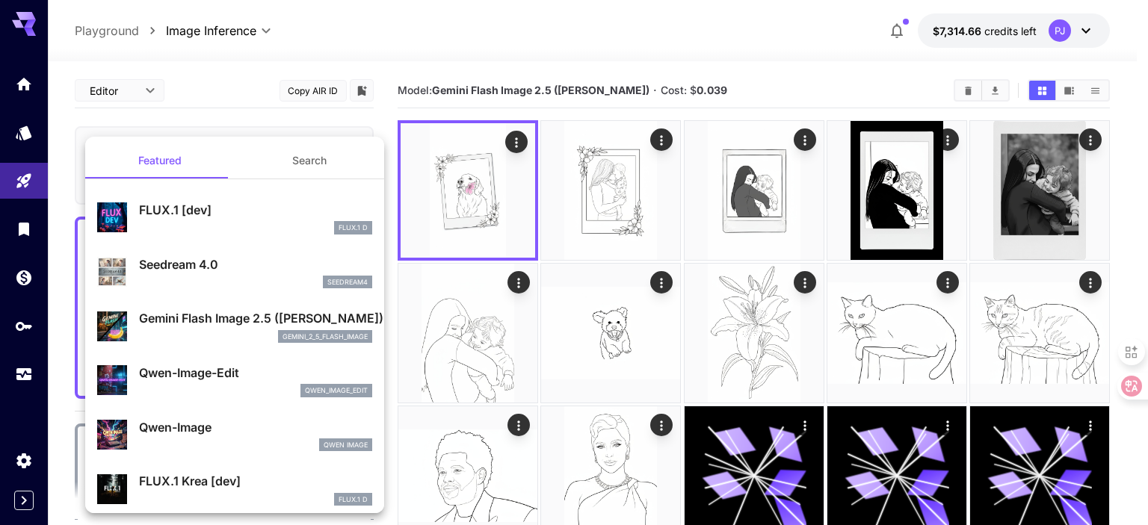
click at [275, 122] on div at bounding box center [574, 262] width 1148 height 525
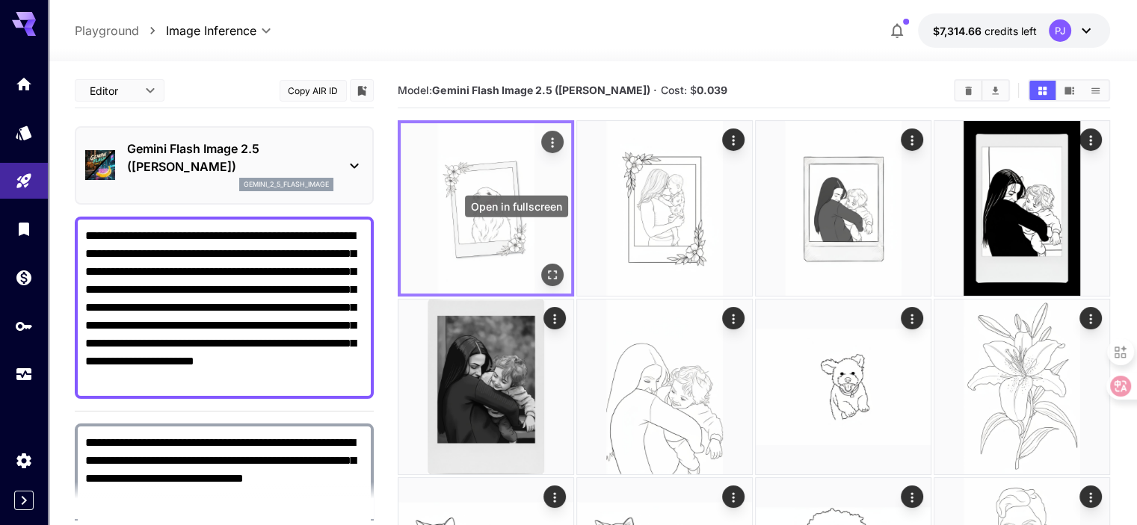
click at [545, 268] on icon "Open in fullscreen" at bounding box center [552, 275] width 15 height 15
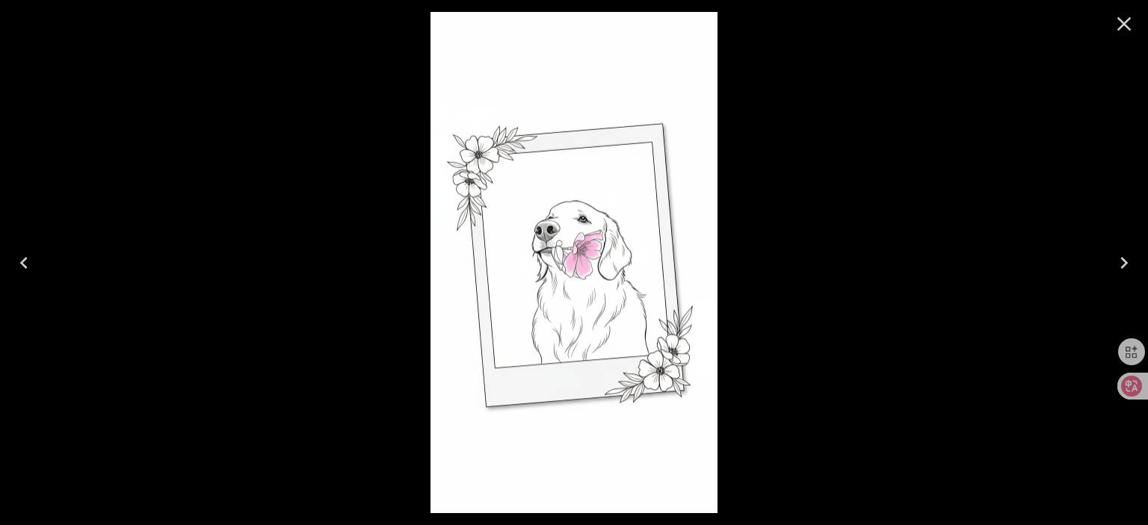
click at [1115, 22] on icon "Close" at bounding box center [1124, 24] width 24 height 24
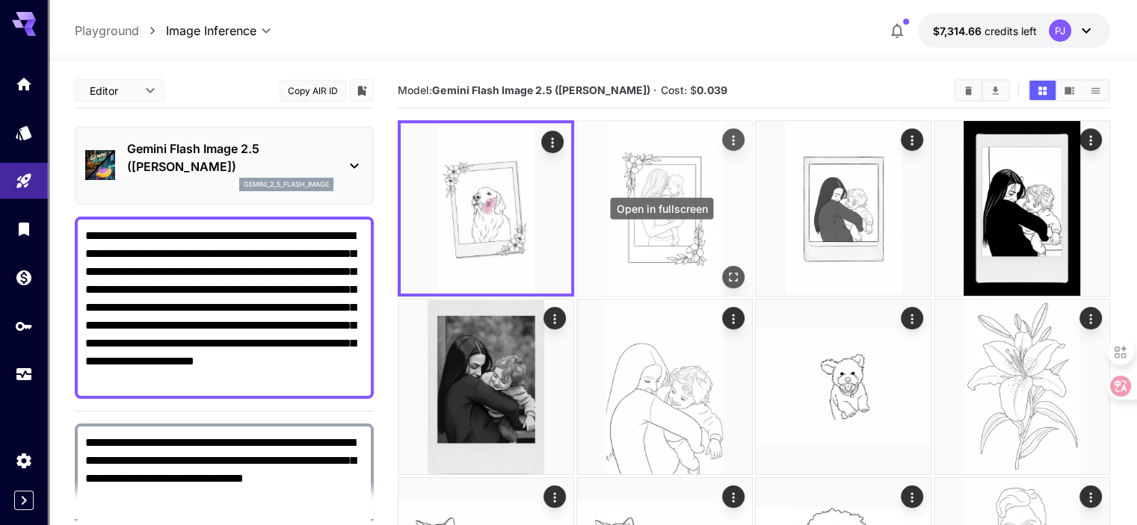
click at [726, 270] on icon "Open in fullscreen" at bounding box center [733, 277] width 15 height 15
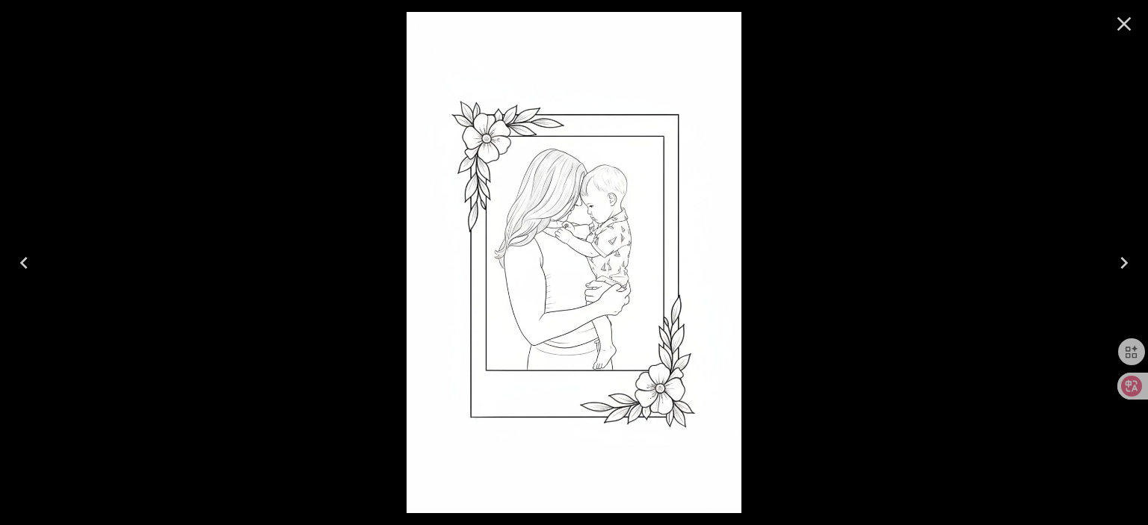
click at [1121, 27] on icon "Close" at bounding box center [1124, 24] width 14 height 14
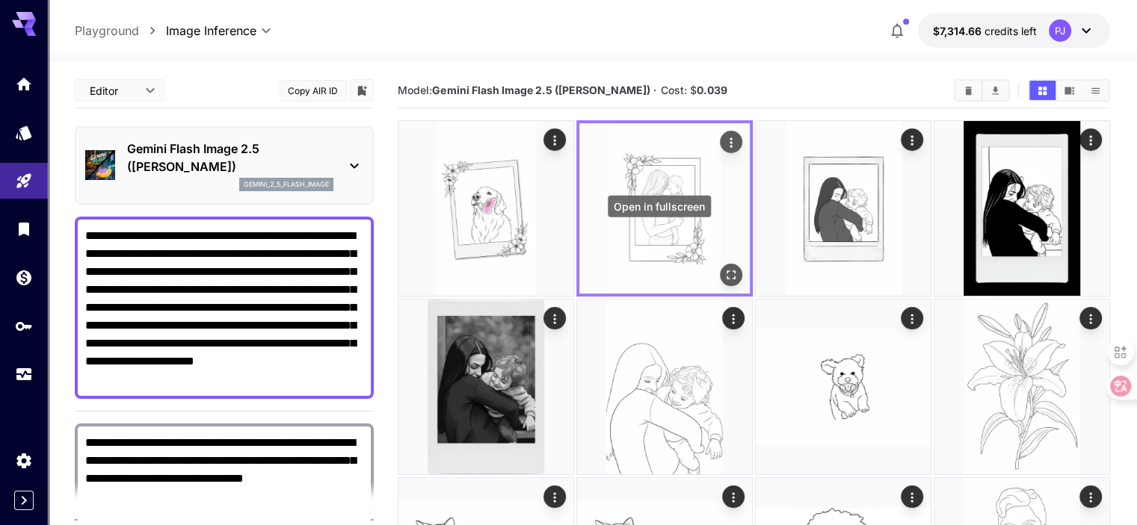
click at [723, 268] on icon "Open in fullscreen" at bounding box center [730, 275] width 15 height 15
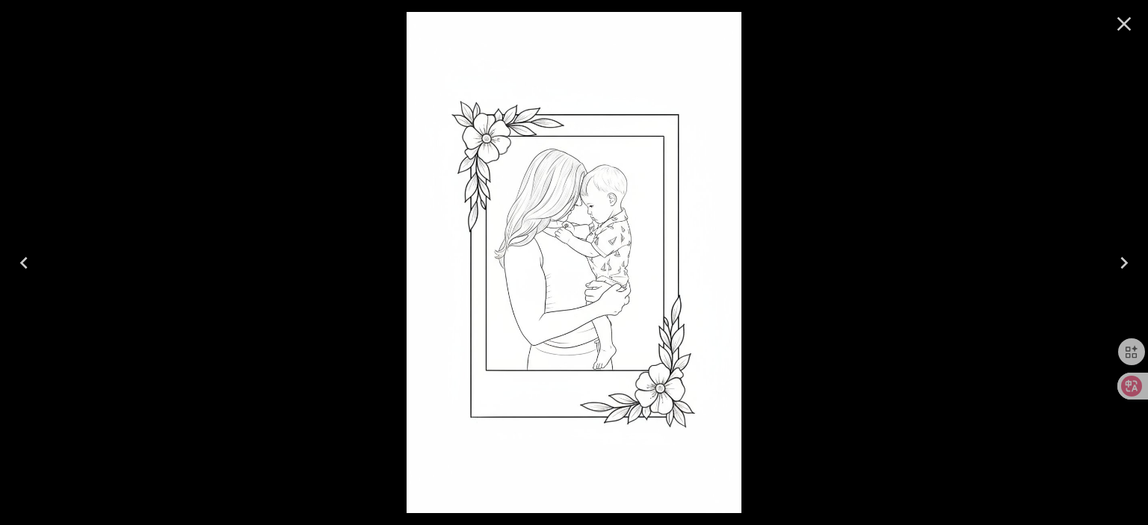
click at [1131, 17] on icon "Close" at bounding box center [1124, 24] width 24 height 24
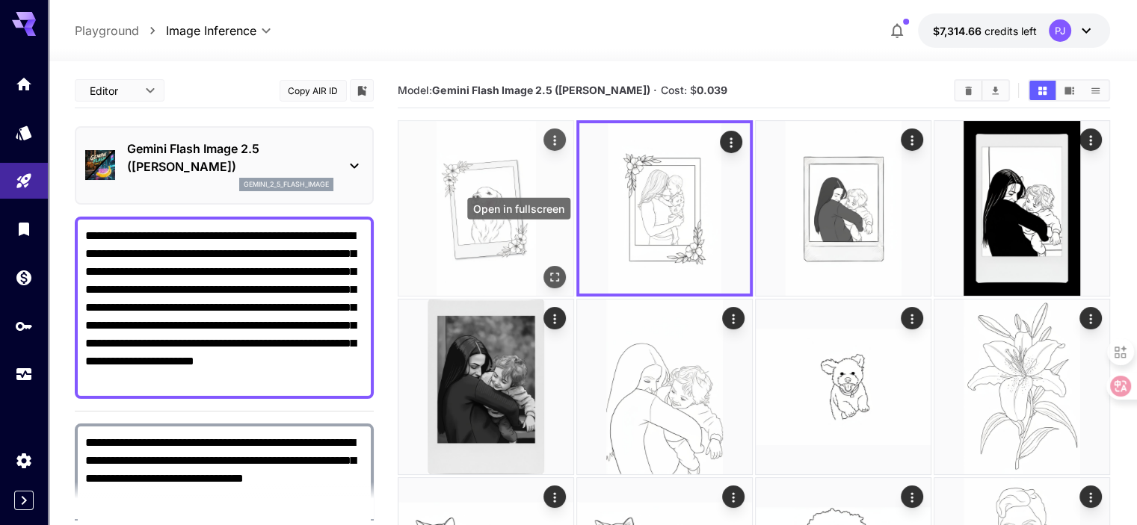
click at [547, 270] on icon "Open in fullscreen" at bounding box center [554, 277] width 15 height 15
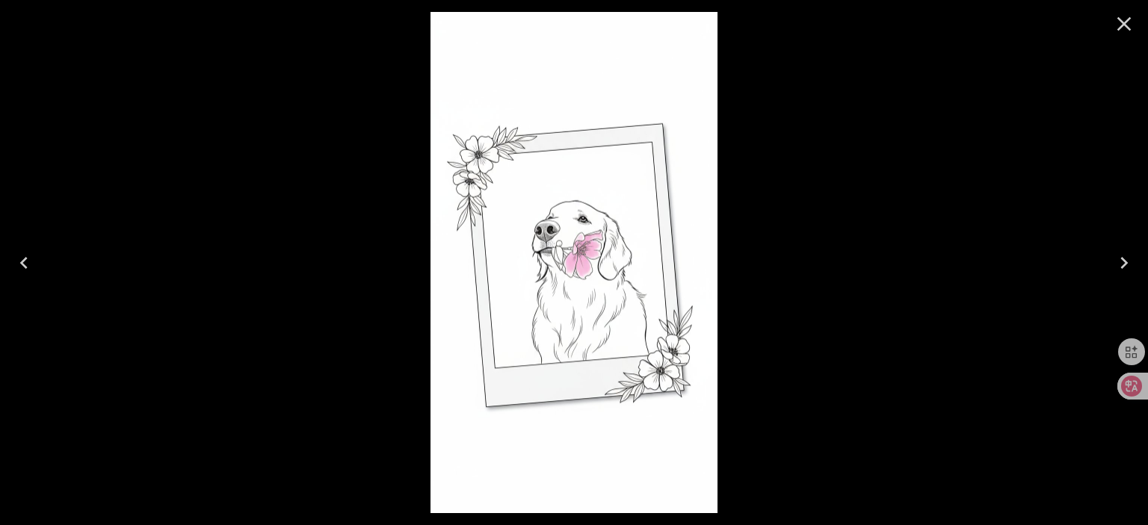
click at [1124, 16] on icon "Close" at bounding box center [1124, 24] width 24 height 24
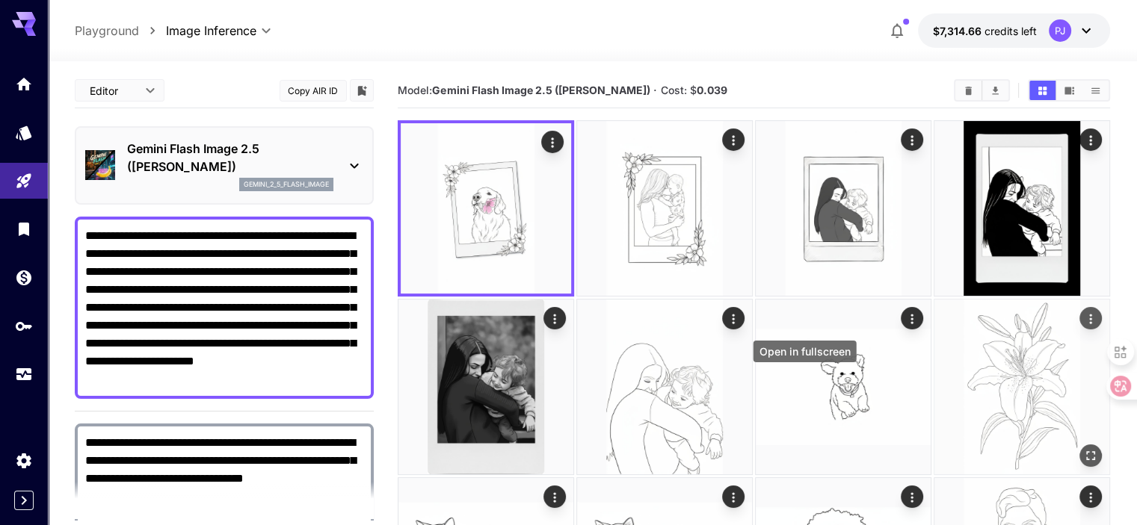
click at [1083, 448] on icon "Open in fullscreen" at bounding box center [1090, 455] width 15 height 15
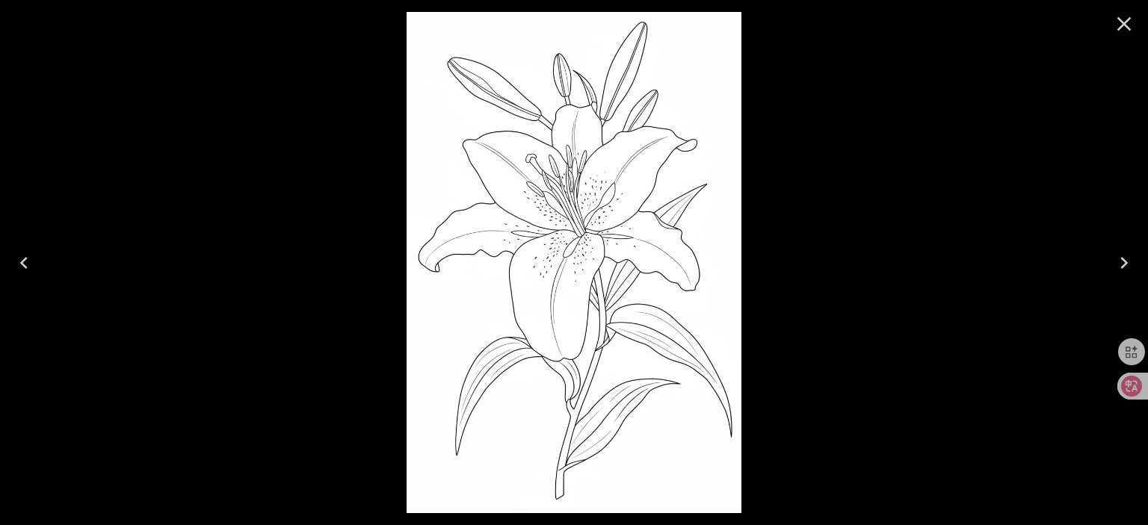
click at [1127, 18] on icon "Close" at bounding box center [1124, 24] width 24 height 24
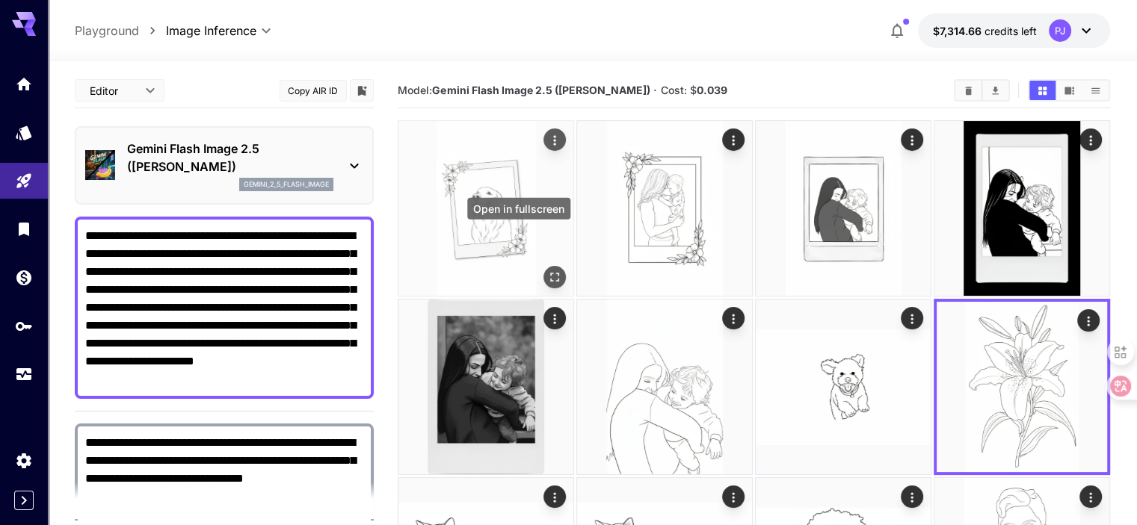
click at [550, 273] on icon "Open in fullscreen" at bounding box center [554, 277] width 9 height 9
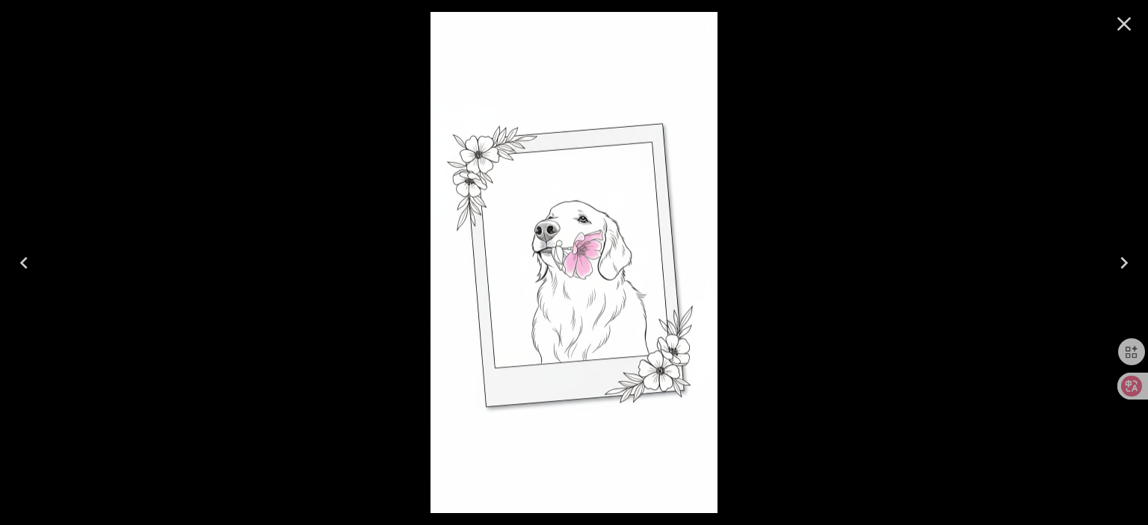
click at [1124, 268] on icon "Next" at bounding box center [1124, 263] width 24 height 24
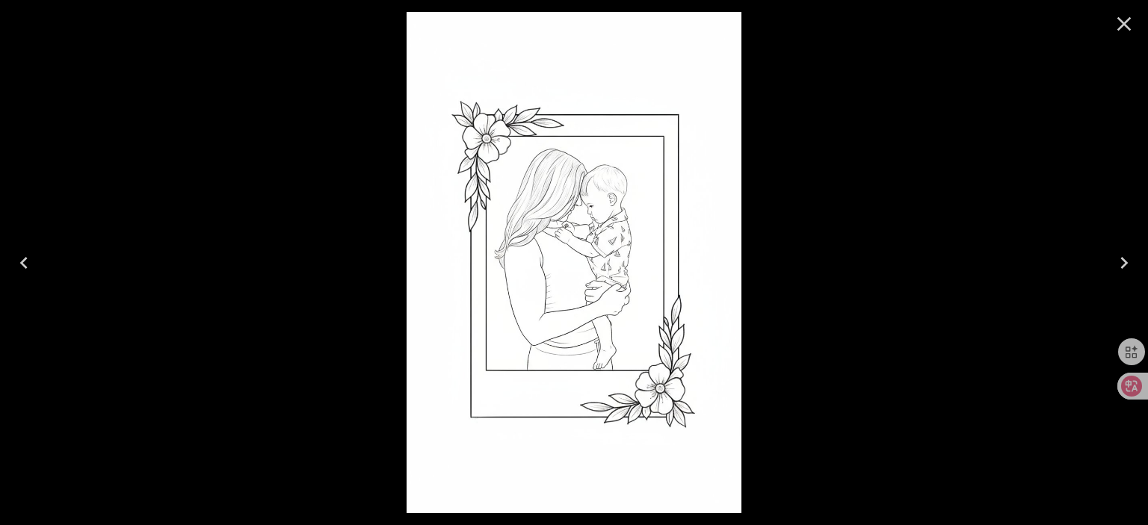
click at [21, 265] on icon "Previous" at bounding box center [24, 263] width 24 height 24
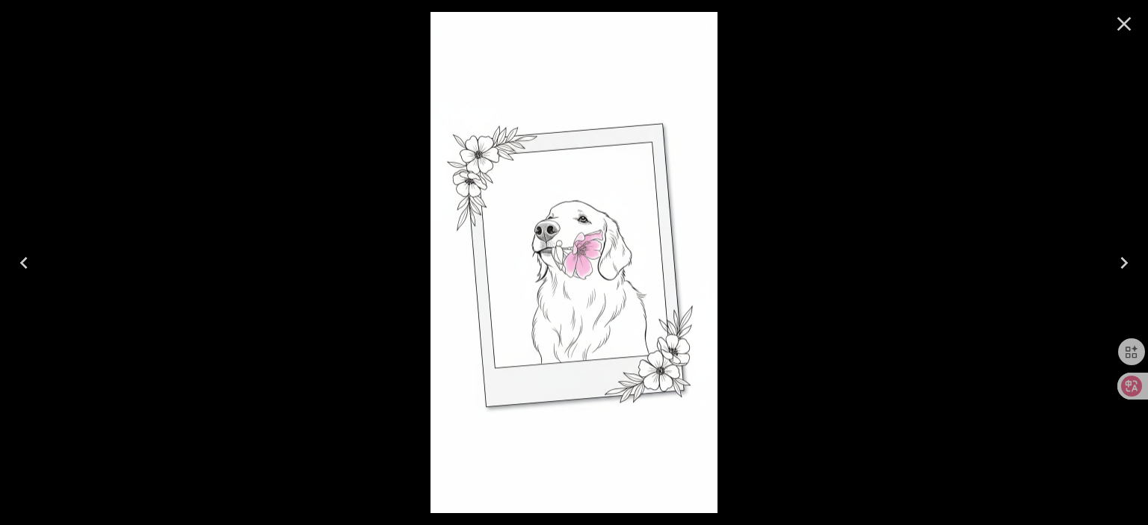
click at [1117, 262] on icon "Next" at bounding box center [1124, 263] width 24 height 24
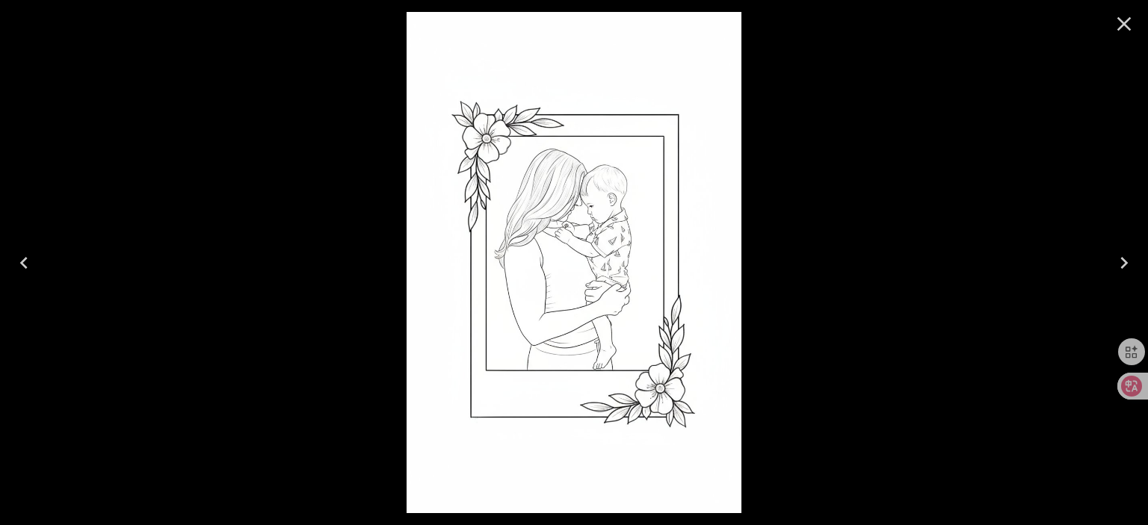
click at [17, 254] on icon "Previous" at bounding box center [24, 263] width 24 height 24
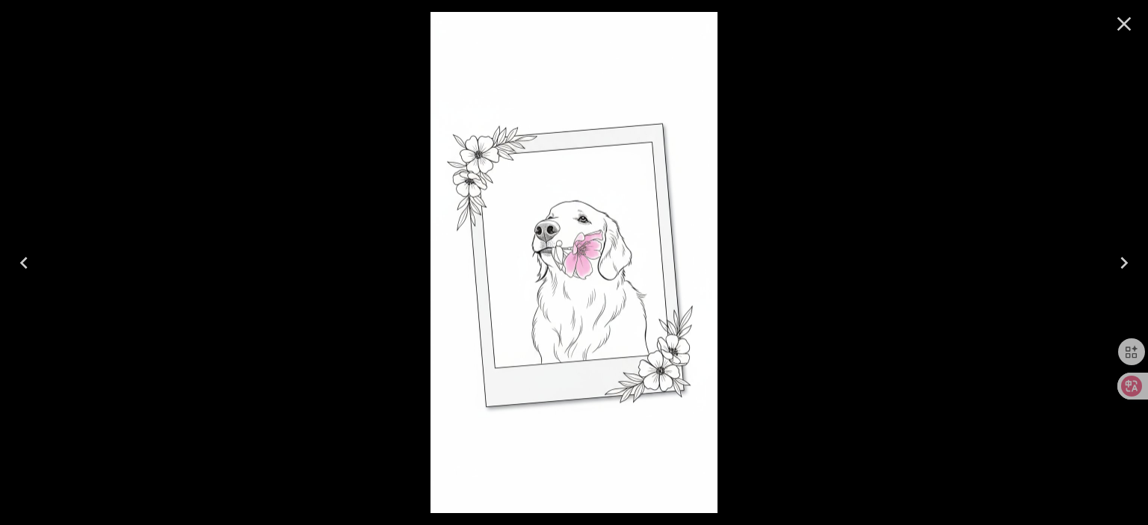
click at [1128, 28] on icon "Close" at bounding box center [1124, 24] width 14 height 14
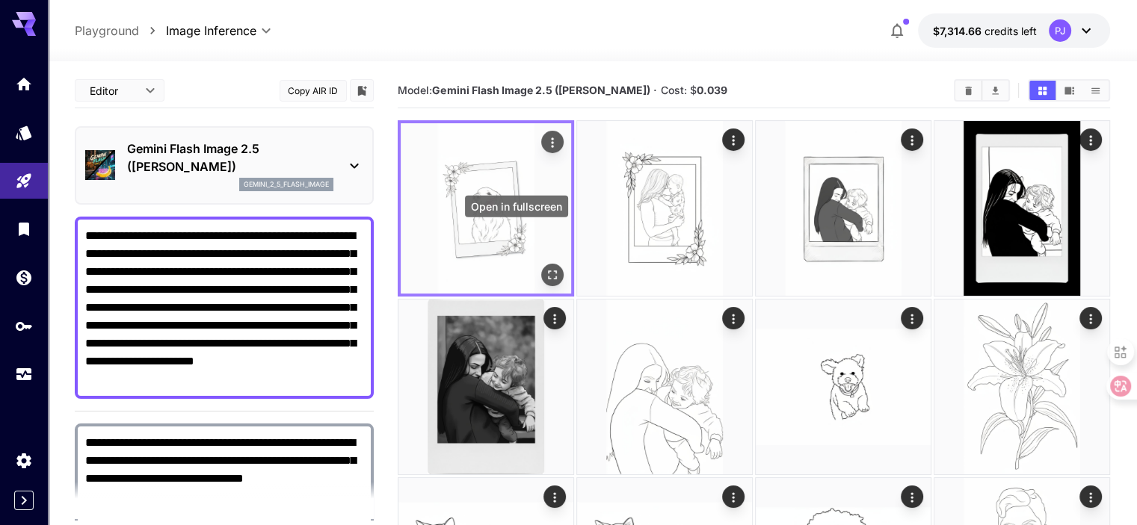
click at [545, 268] on icon "Open in fullscreen" at bounding box center [552, 275] width 15 height 15
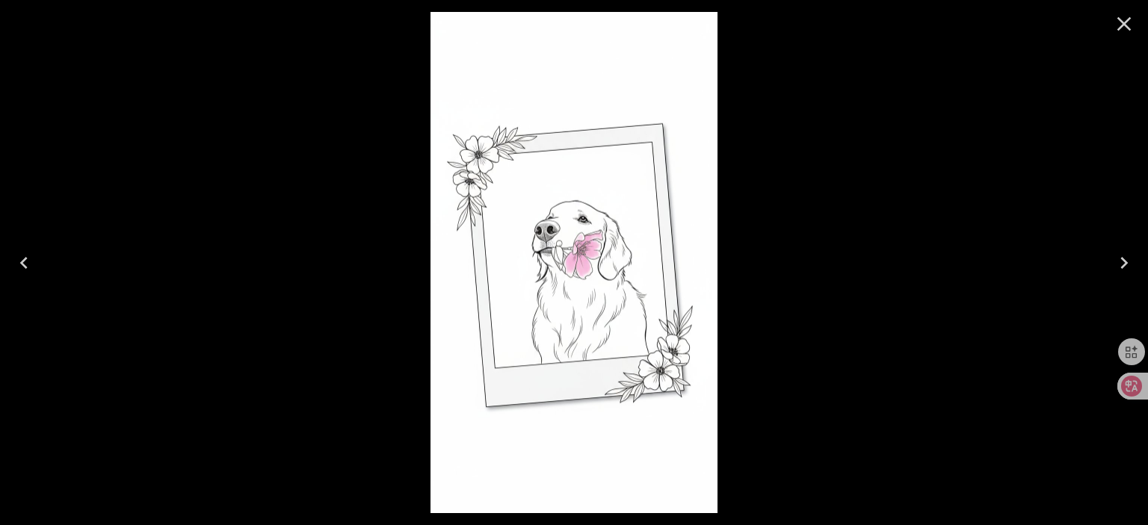
click at [1136, 33] on button "Close" at bounding box center [1124, 24] width 36 height 36
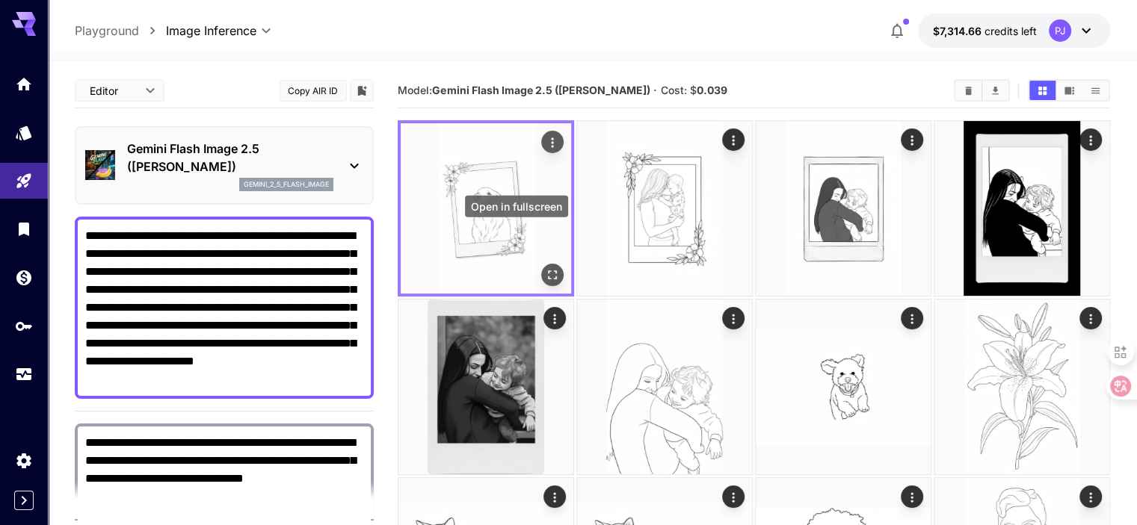
click at [545, 268] on icon "Open in fullscreen" at bounding box center [552, 275] width 15 height 15
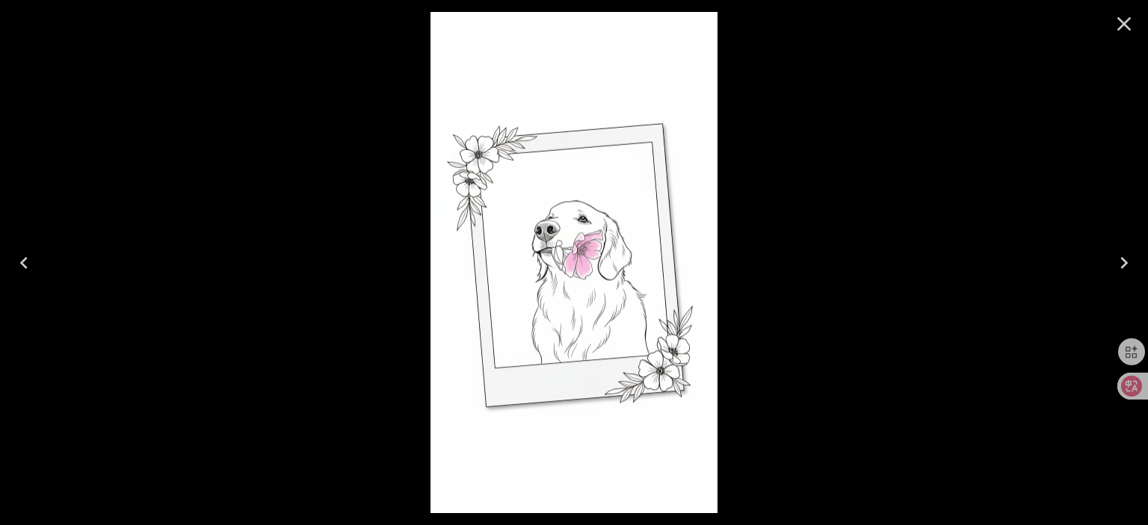
click at [1115, 24] on icon "Close" at bounding box center [1124, 24] width 24 height 24
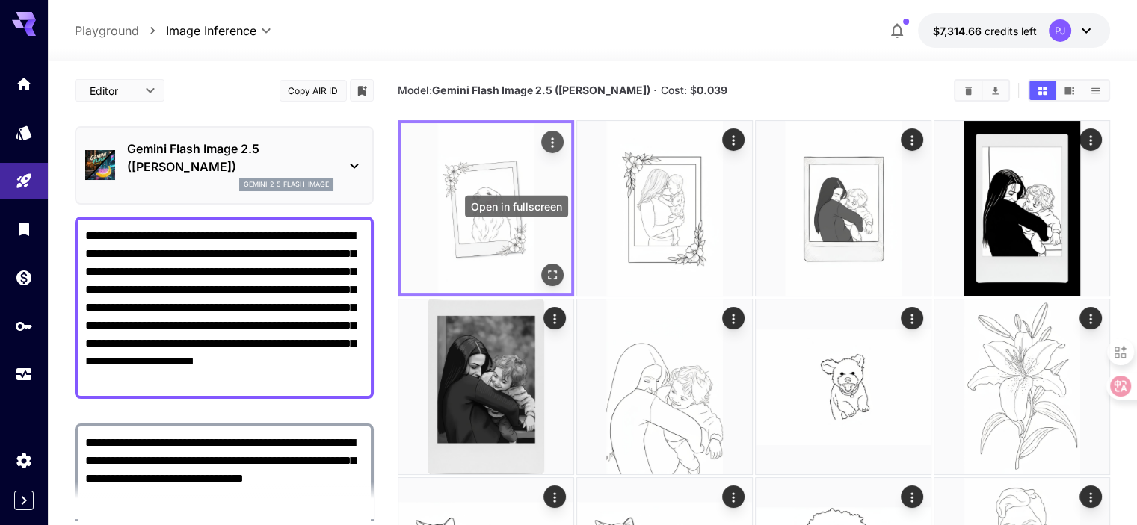
click at [541, 264] on button "Open in fullscreen" at bounding box center [552, 275] width 22 height 22
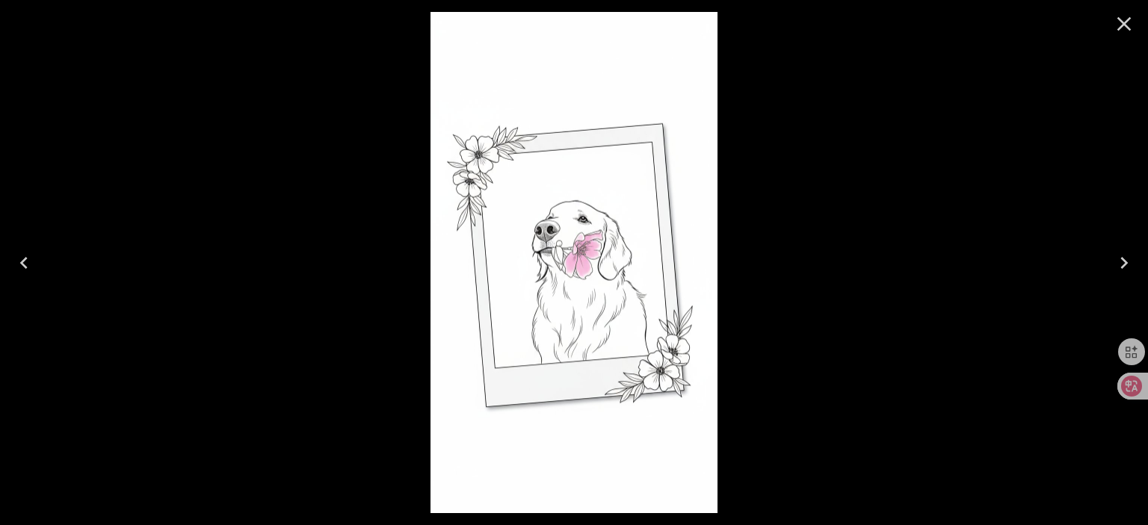
click at [1117, 23] on icon "Close" at bounding box center [1124, 24] width 24 height 24
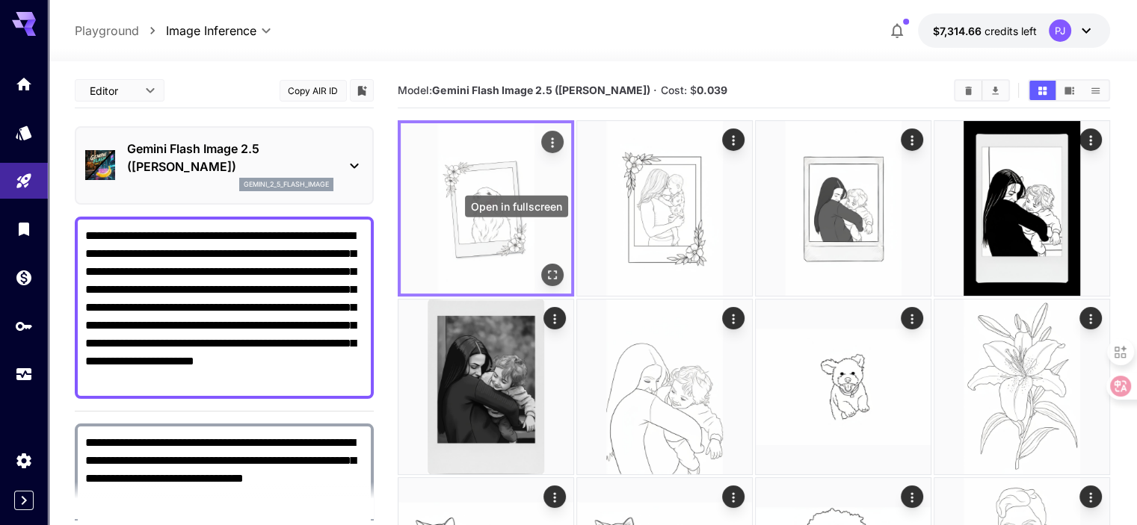
click at [541, 264] on button "Open in fullscreen" at bounding box center [552, 275] width 22 height 22
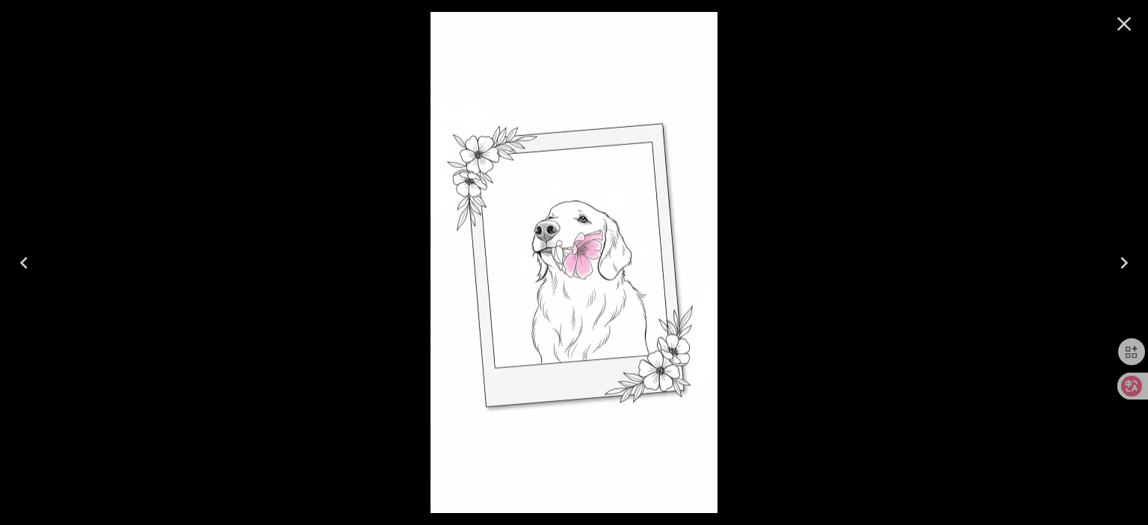
drag, startPoint x: 1134, startPoint y: 31, endPoint x: 1131, endPoint y: 40, distance: 9.5
click at [1133, 31] on icon "Close" at bounding box center [1124, 24] width 24 height 24
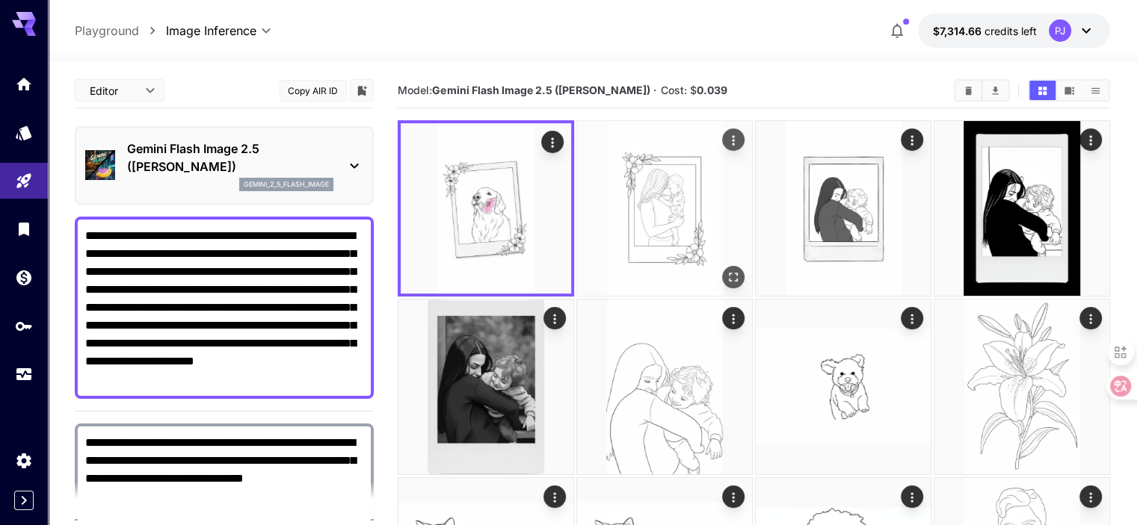
click at [726, 270] on icon "Open in fullscreen" at bounding box center [733, 277] width 15 height 15
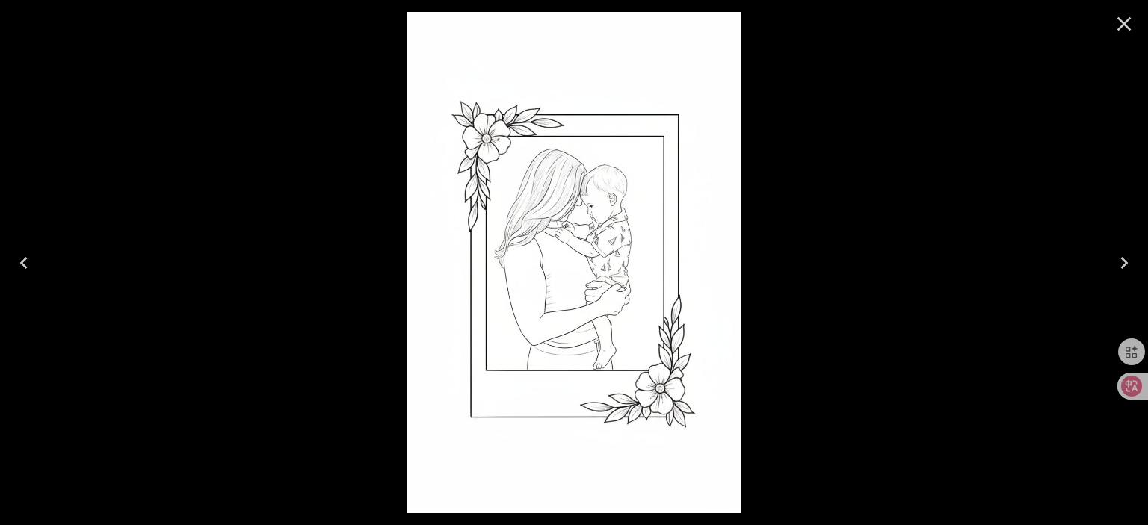
click at [1131, 20] on icon "Close" at bounding box center [1124, 24] width 24 height 24
